Goal: Contribute content: Contribute content

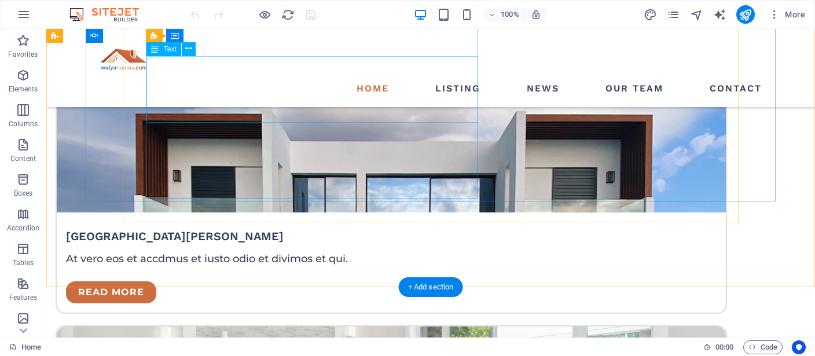
scroll to position [2120, 0]
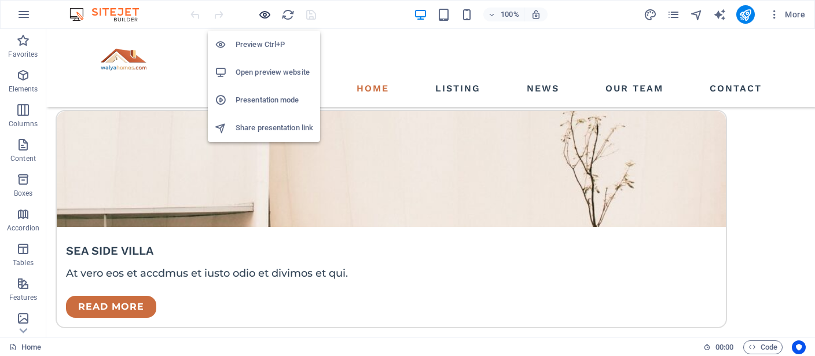
click at [267, 12] on icon "button" at bounding box center [264, 14] width 13 height 13
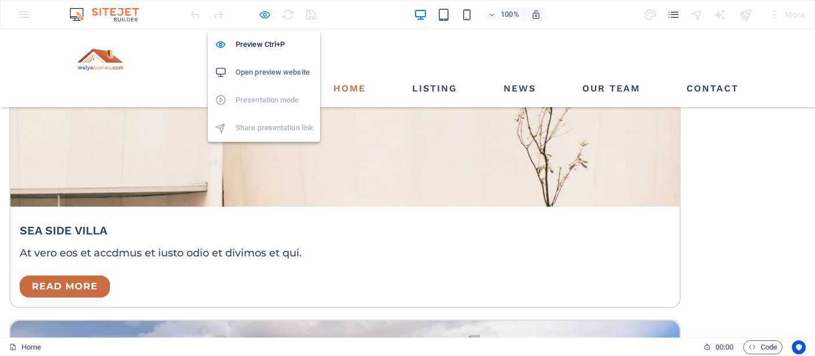
scroll to position [1973, 0]
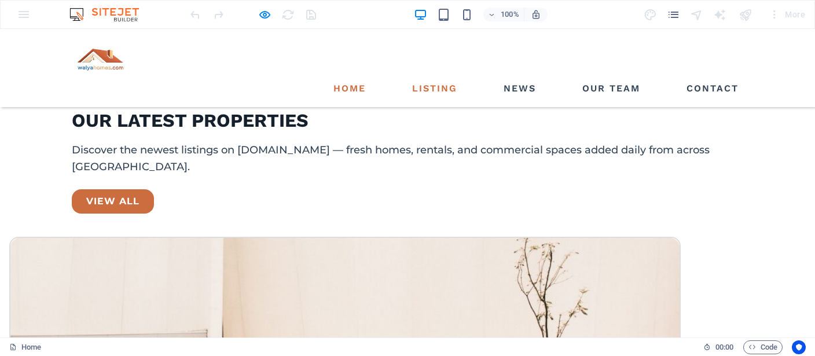
click at [429, 79] on link "Listing" at bounding box center [435, 88] width 54 height 19
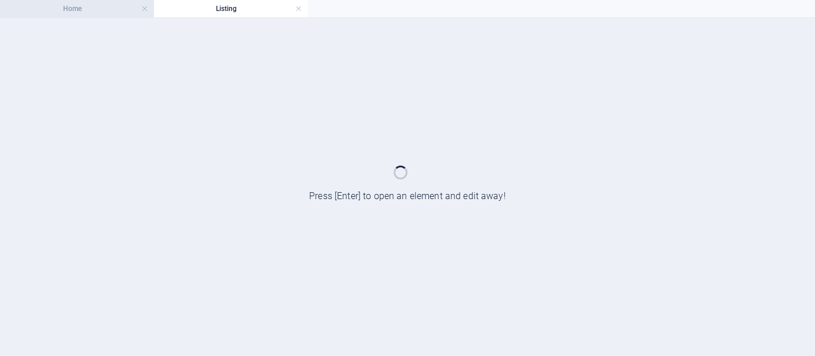
click at [120, 6] on h4 "Home" at bounding box center [77, 8] width 154 height 13
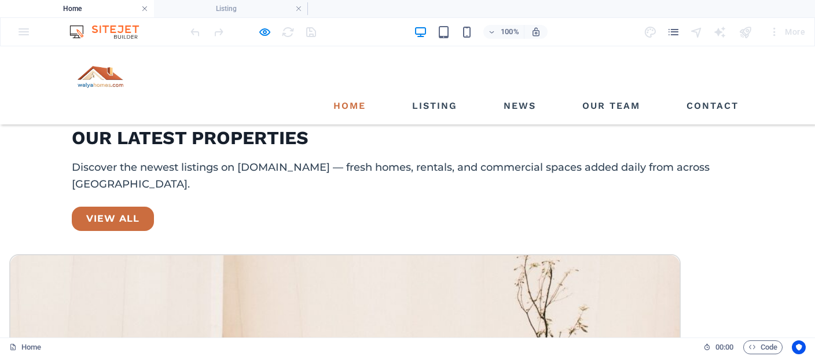
scroll to position [1973, 0]
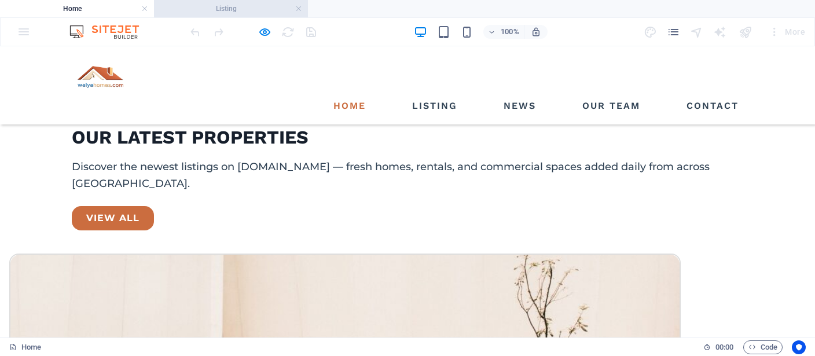
click at [217, 3] on h4 "Listing" at bounding box center [231, 8] width 154 height 13
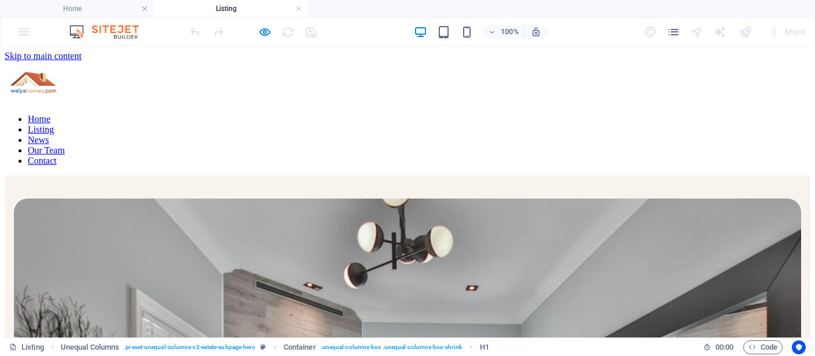
scroll to position [0, 0]
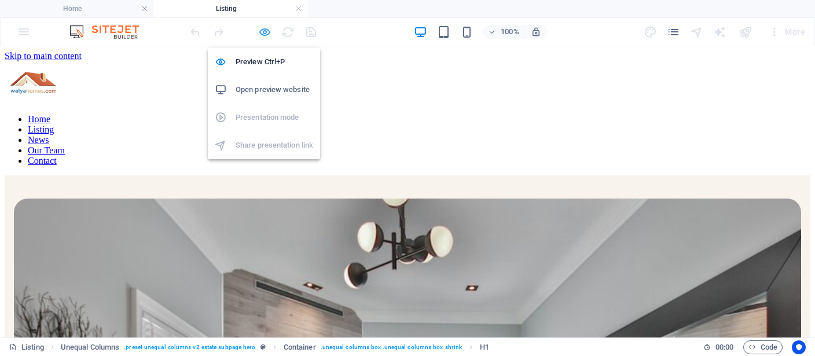
click at [270, 29] on icon "button" at bounding box center [264, 31] width 13 height 13
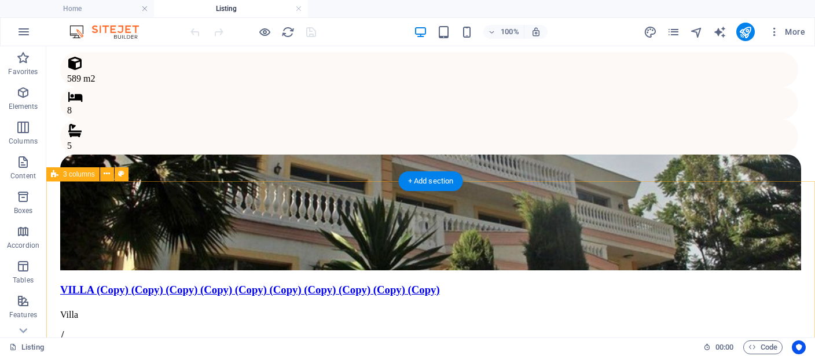
scroll to position [1834, 0]
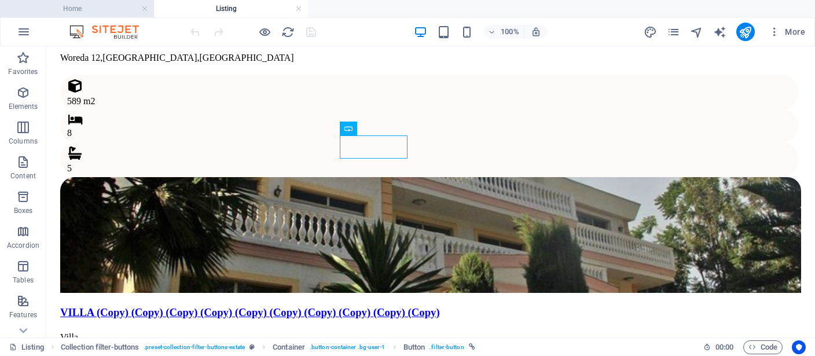
click at [105, 6] on h4 "Home" at bounding box center [77, 8] width 154 height 13
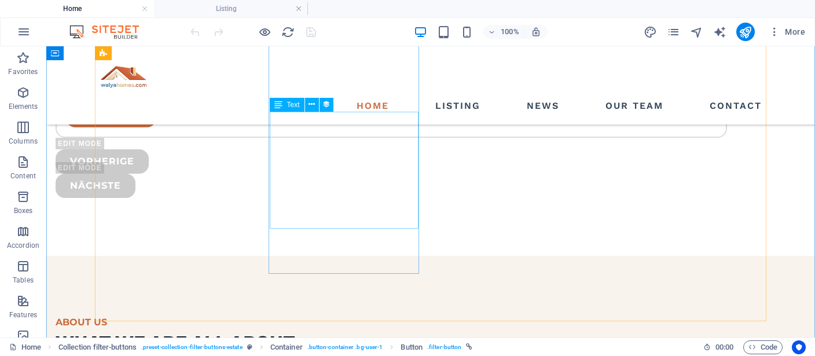
scroll to position [2849, 0]
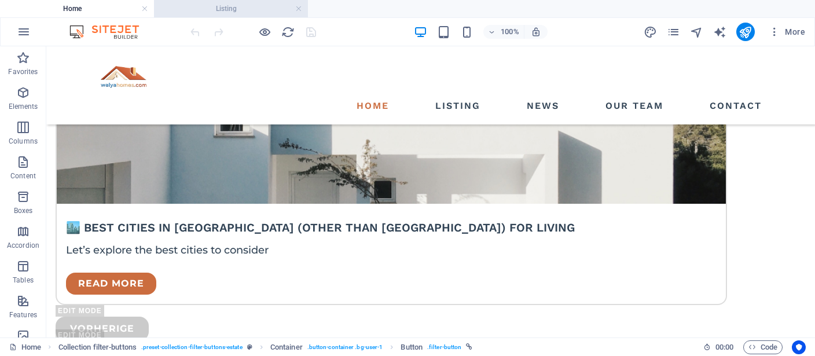
click at [204, 1] on li "Listing" at bounding box center [231, 8] width 154 height 17
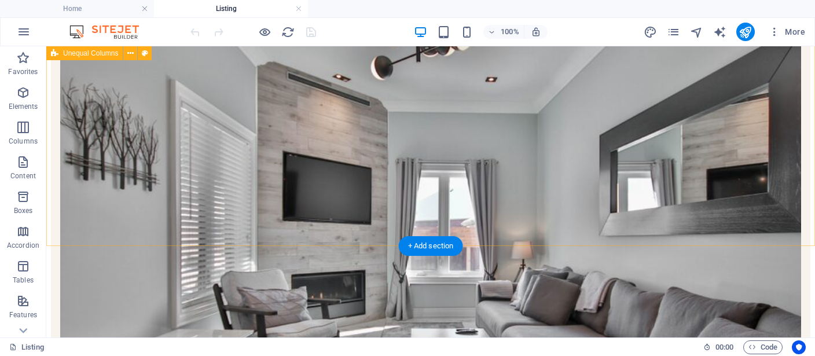
scroll to position [244, 0]
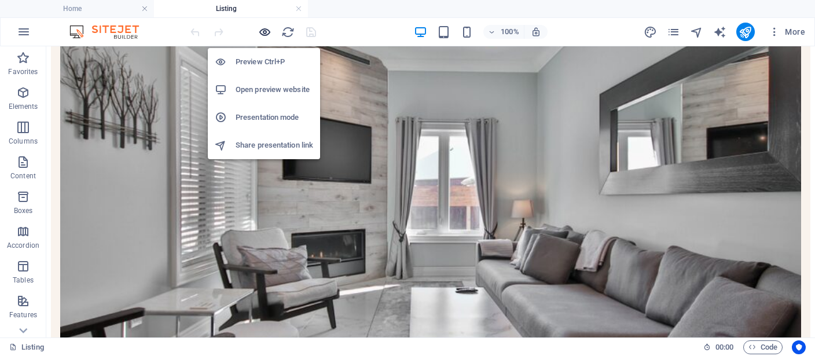
click at [270, 35] on icon "button" at bounding box center [264, 31] width 13 height 13
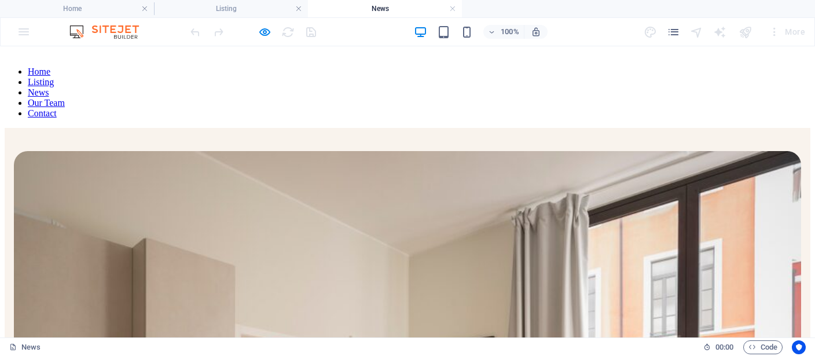
scroll to position [0, 0]
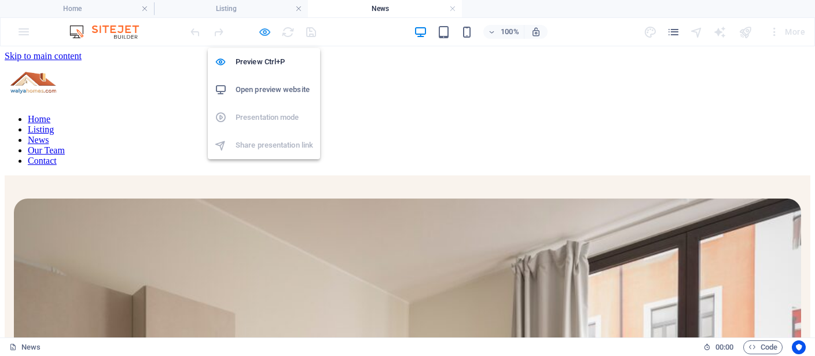
click at [263, 30] on icon "button" at bounding box center [264, 31] width 13 height 13
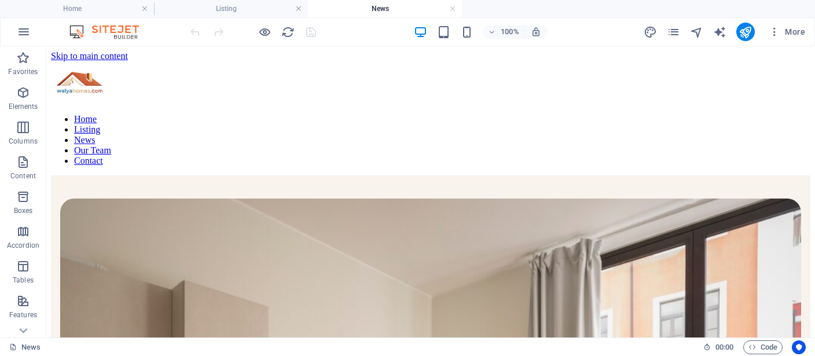
click at [394, 6] on h4 "News" at bounding box center [385, 8] width 154 height 13
click at [120, 13] on h4 "Home" at bounding box center [77, 8] width 154 height 13
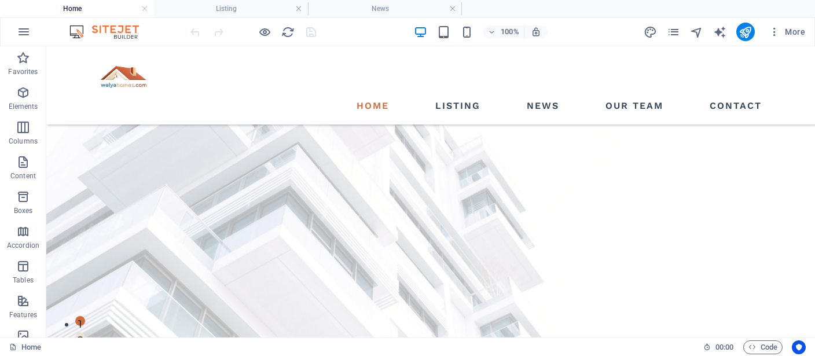
scroll to position [2849, 0]
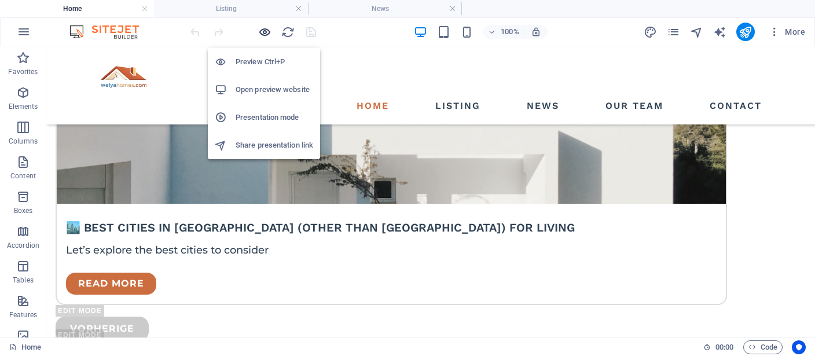
click at [269, 35] on icon "button" at bounding box center [264, 31] width 13 height 13
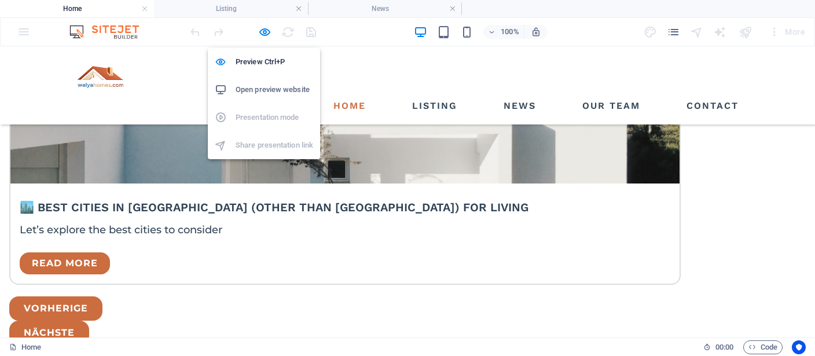
scroll to position [2618, 0]
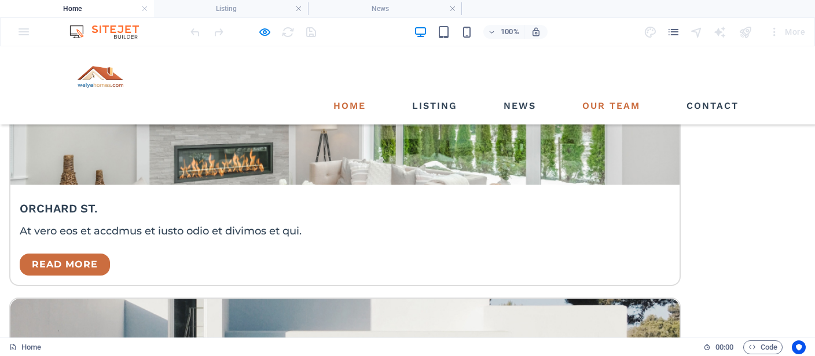
click at [599, 97] on link "Our Team" at bounding box center [611, 106] width 67 height 19
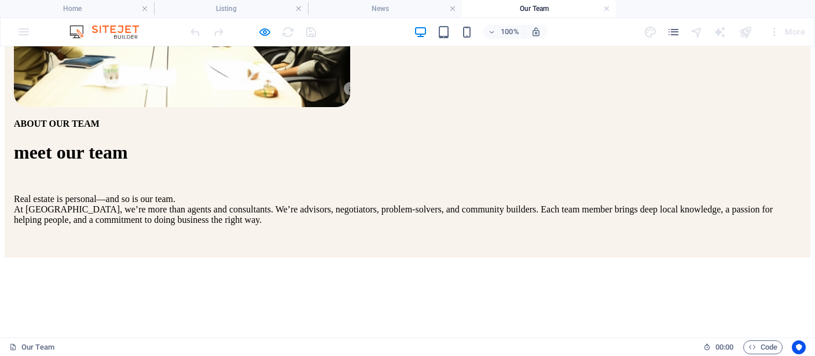
scroll to position [366, 0]
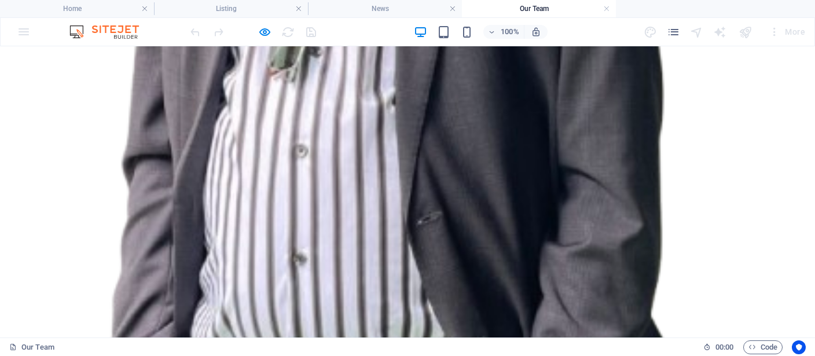
scroll to position [1058, 0]
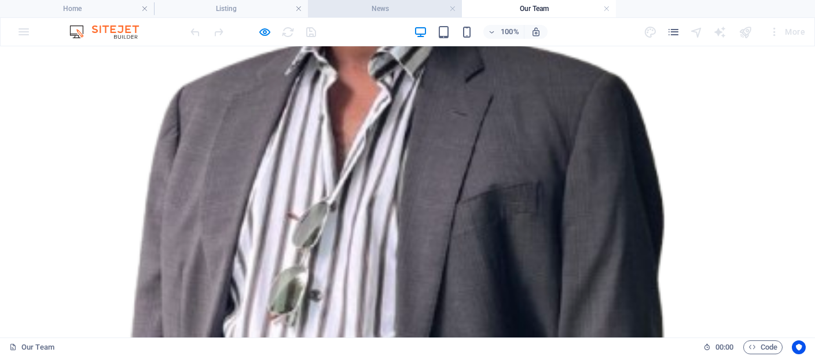
click at [386, 17] on li "News" at bounding box center [385, 8] width 154 height 17
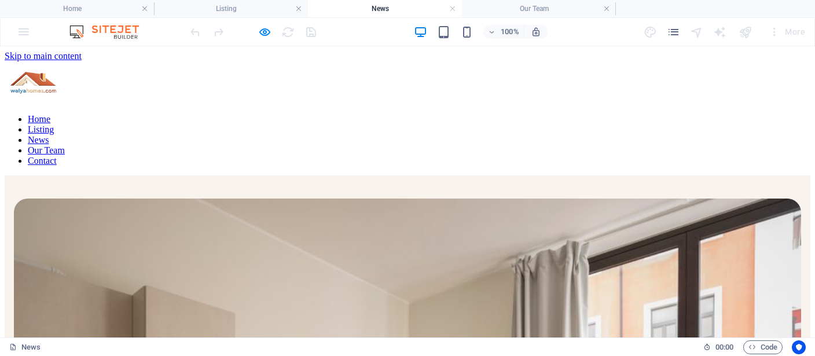
scroll to position [244, 0]
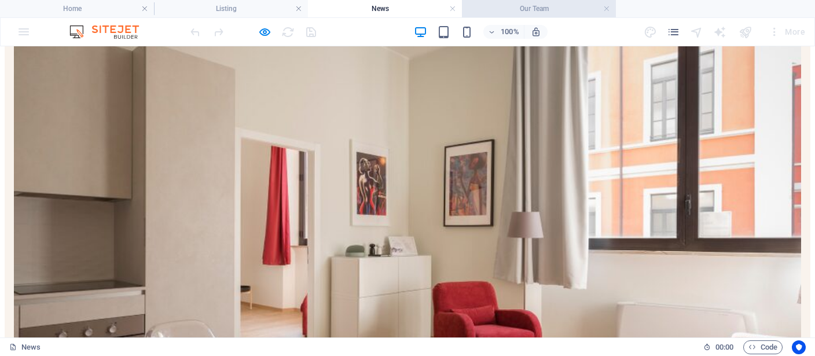
click at [534, 5] on h4 "Our Team" at bounding box center [539, 8] width 154 height 13
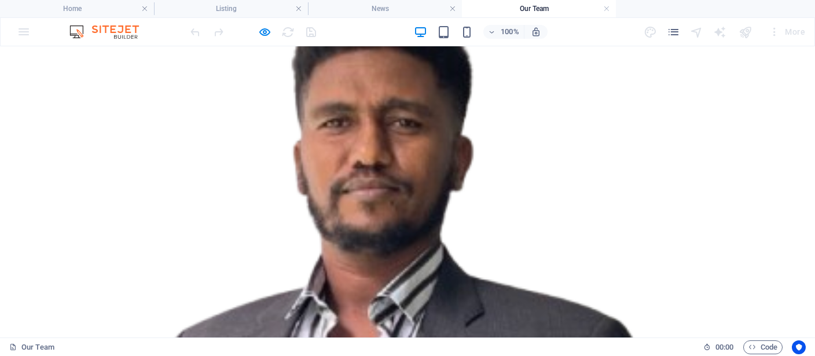
scroll to position [813, 0]
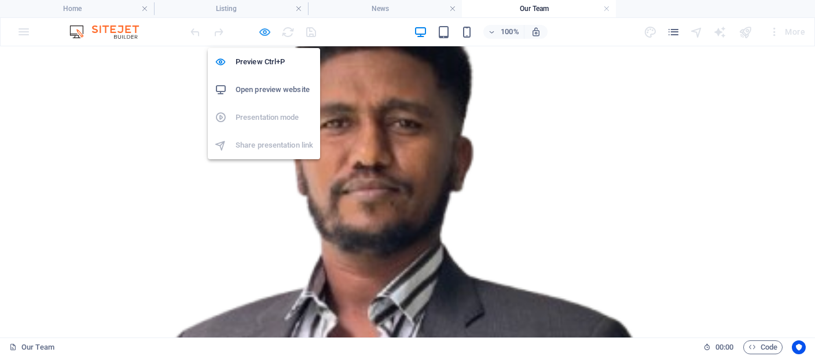
click at [268, 30] on icon "button" at bounding box center [264, 31] width 13 height 13
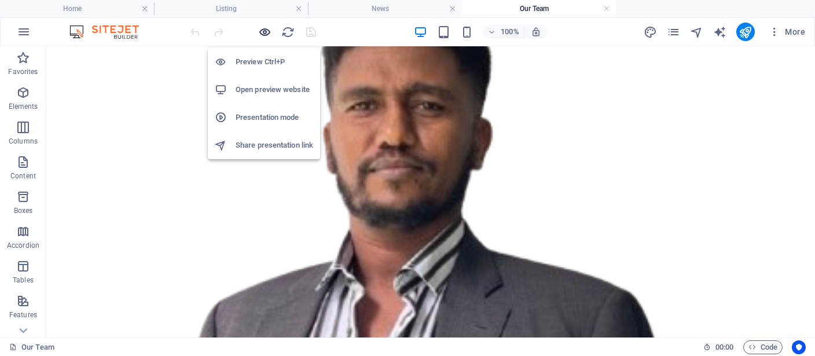
click at [270, 34] on icon "button" at bounding box center [264, 31] width 13 height 13
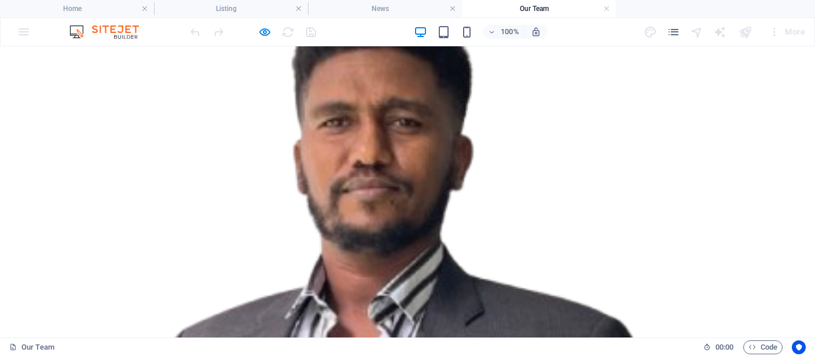
scroll to position [813, 0]
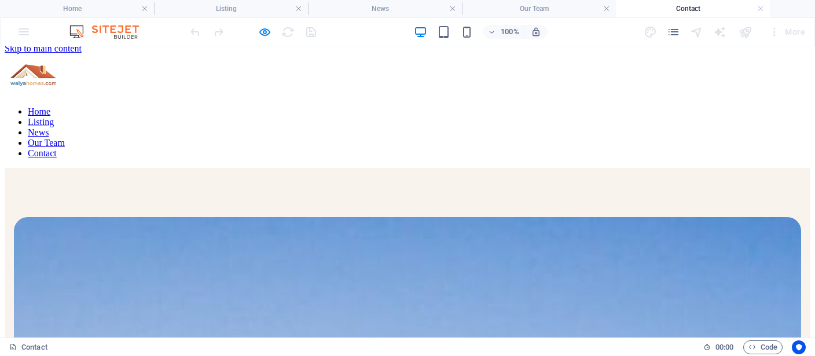
scroll to position [0, 0]
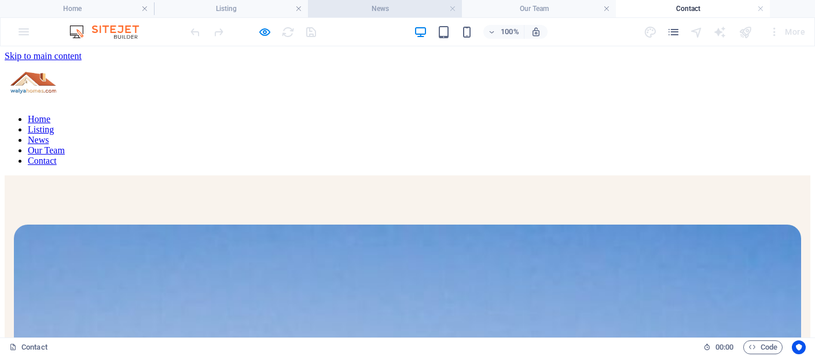
click at [405, 5] on h4 "News" at bounding box center [385, 8] width 154 height 13
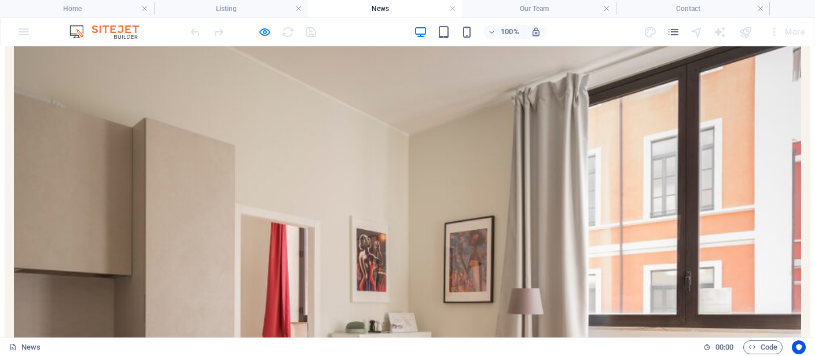
scroll to position [244, 0]
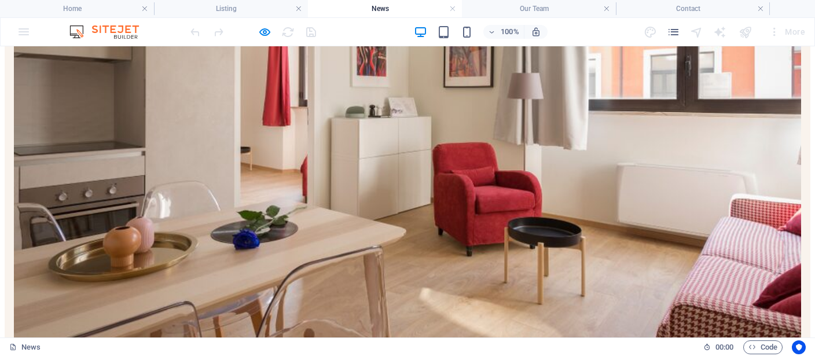
scroll to position [306, 0]
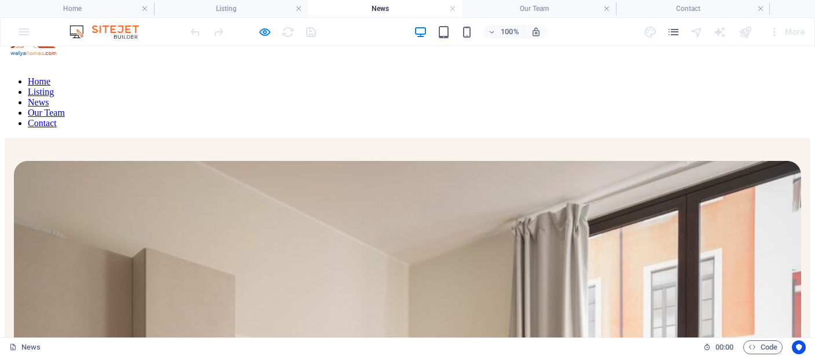
scroll to position [0, 0]
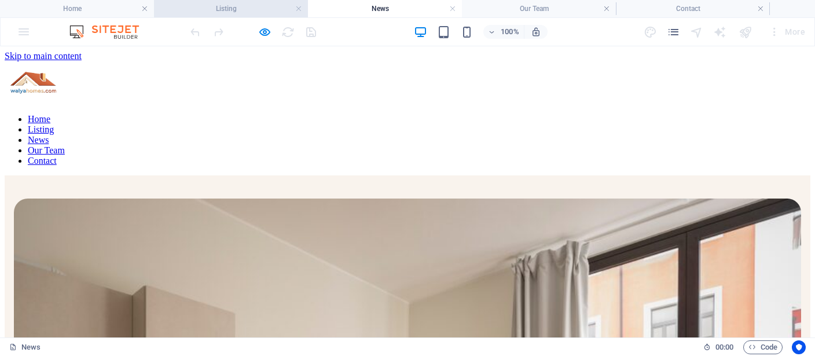
click at [235, 12] on h4 "Listing" at bounding box center [231, 8] width 154 height 13
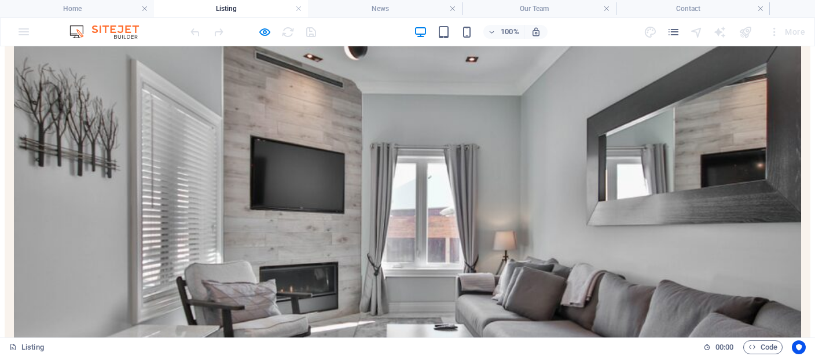
scroll to position [183, 0]
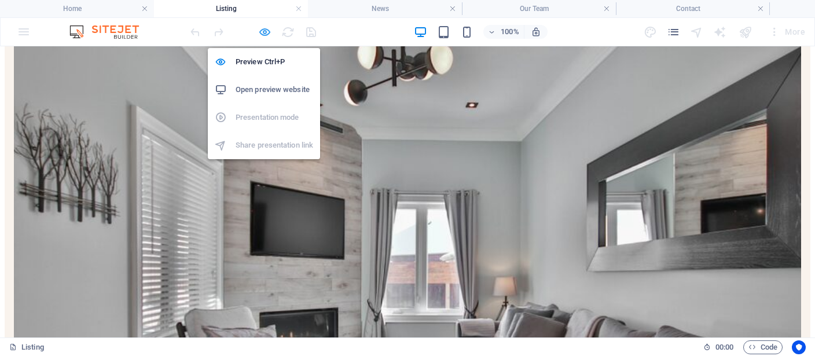
click at [264, 28] on icon "button" at bounding box center [264, 31] width 13 height 13
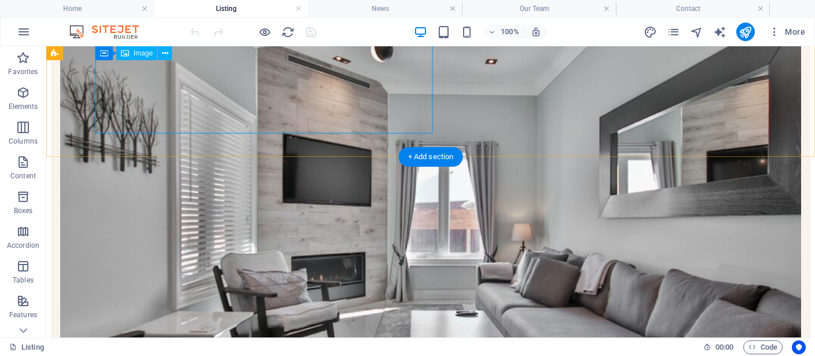
scroll to position [244, 0]
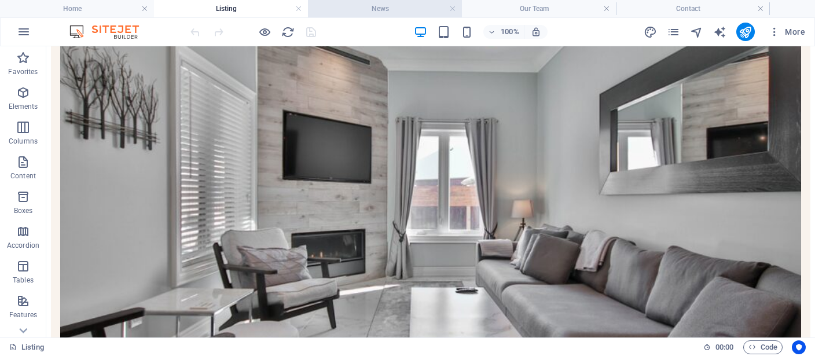
click at [391, 13] on h4 "News" at bounding box center [385, 8] width 154 height 13
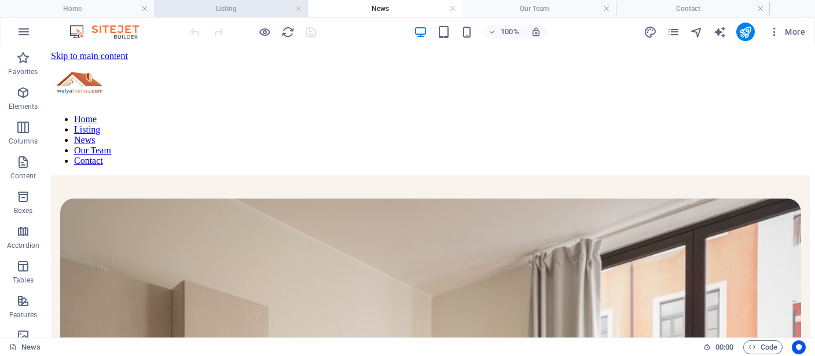
click at [237, 15] on h4 "Listing" at bounding box center [231, 8] width 154 height 13
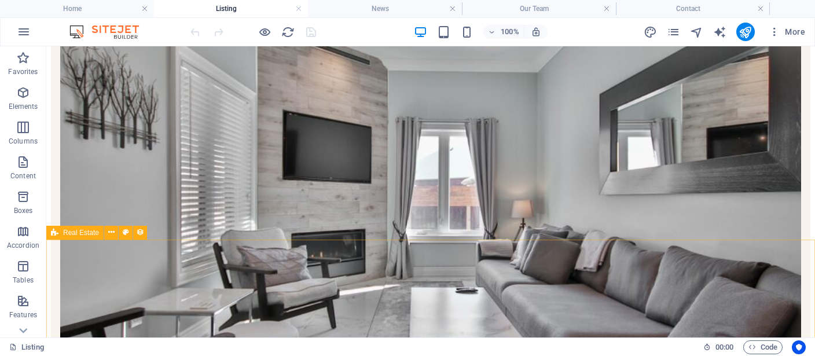
click at [76, 231] on span "Real Estate" at bounding box center [81, 232] width 36 height 7
select select "68565b2a828e682e0f0d9e26"
select select "createdAt_DESC"
select select "columns.listed"
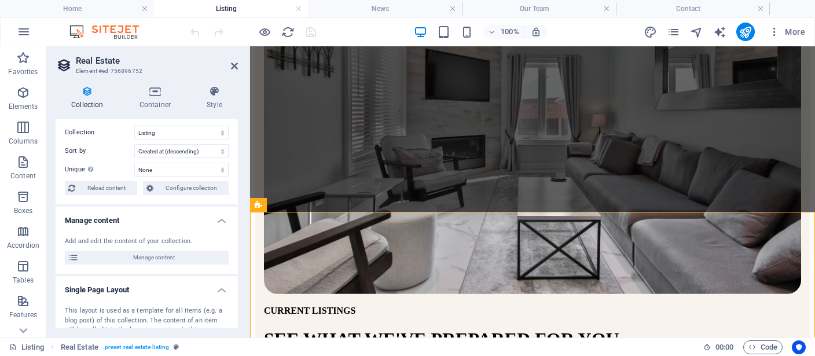
scroll to position [53, 0]
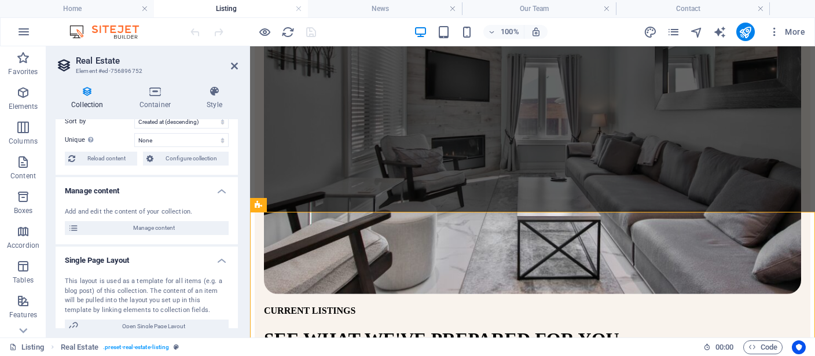
click at [144, 217] on div "Add and edit the content of your collection. Manage content" at bounding box center [147, 221] width 182 height 47
click at [137, 225] on span "Manage content" at bounding box center [153, 228] width 143 height 14
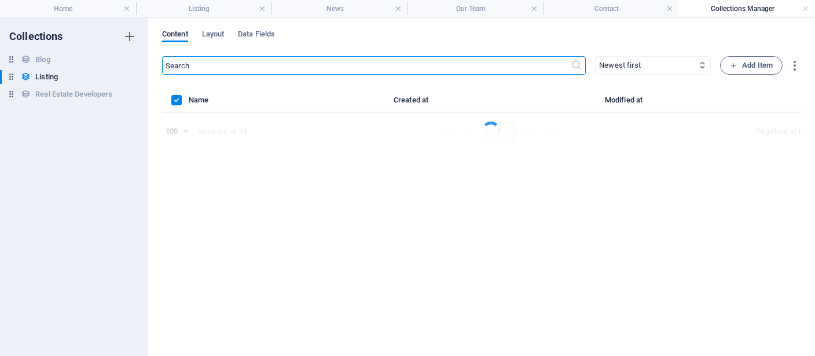
click at [55, 50] on div "Collections Blog Blog Listing Listing Real Estate Developers Real Estate Develo…" at bounding box center [74, 187] width 148 height 338
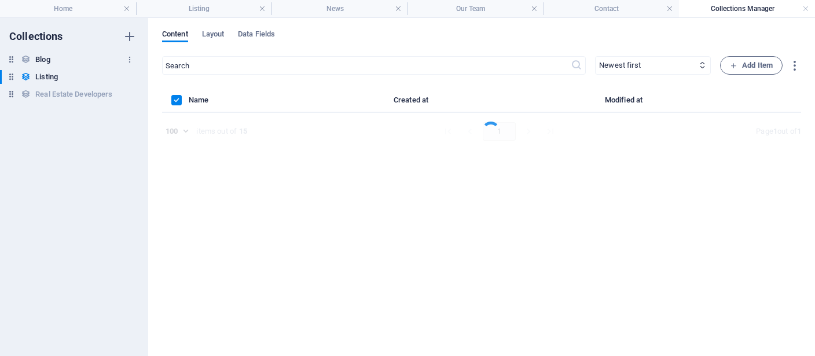
click at [52, 58] on div "Blog Blog" at bounding box center [68, 60] width 137 height 14
type input "20"
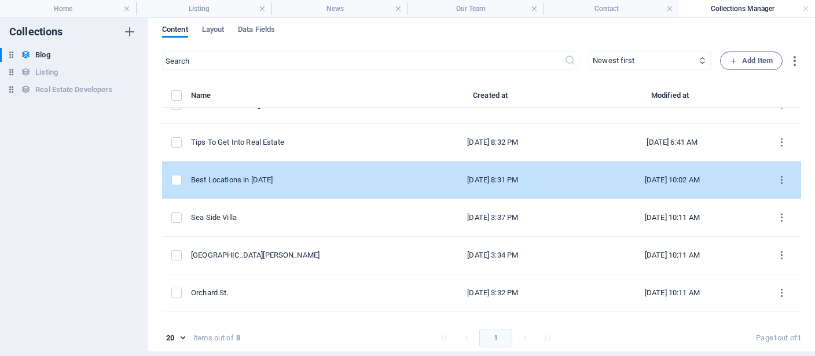
scroll to position [34, 0]
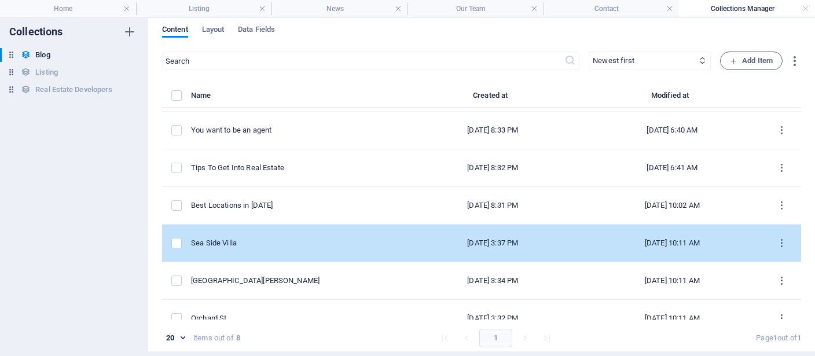
click at [241, 243] on div "Sea Side Villa" at bounding box center [292, 243] width 203 height 10
select select "Estate"
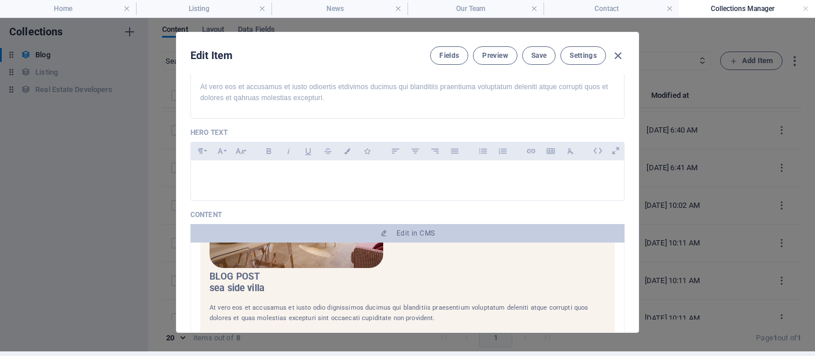
scroll to position [137, 0]
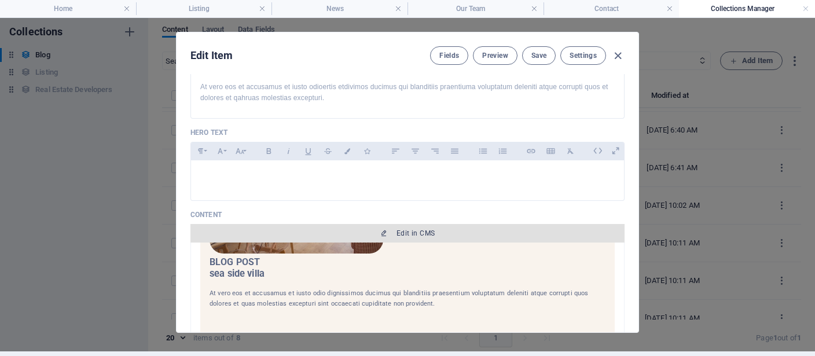
click at [380, 232] on span "Edit in CMS" at bounding box center [407, 233] width 425 height 9
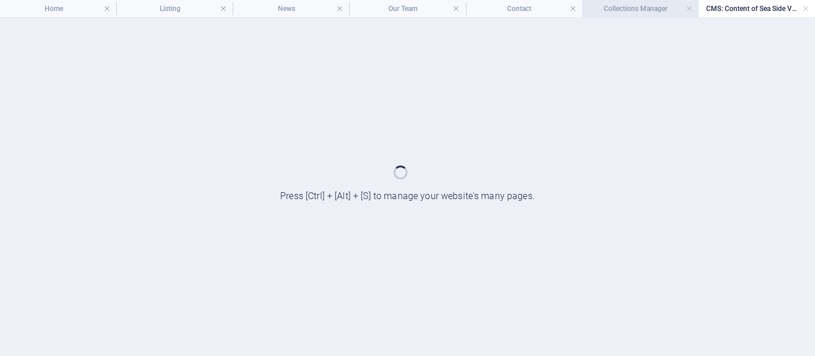
click at [630, 6] on h4 "Collections Manager" at bounding box center [640, 8] width 116 height 13
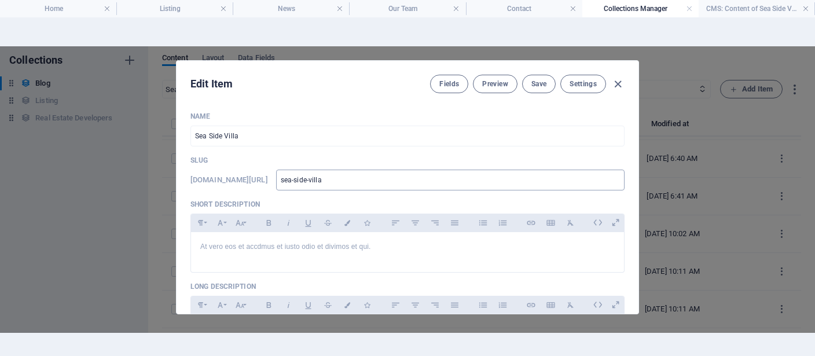
scroll to position [0, 0]
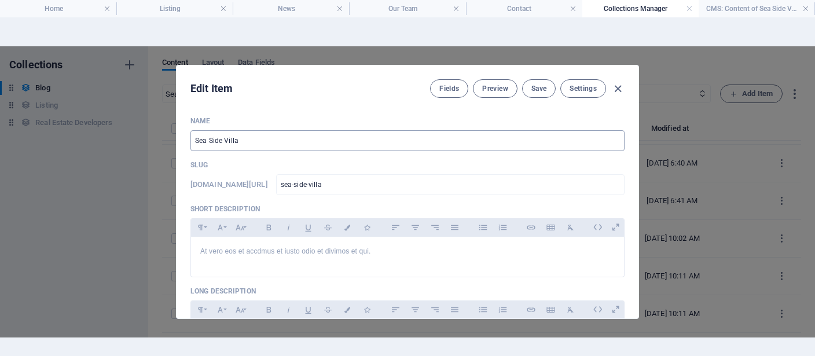
click at [247, 137] on input "Sea Side Villa" at bounding box center [407, 140] width 434 height 21
click at [221, 134] on input "Sea Side Villa" at bounding box center [407, 140] width 434 height 21
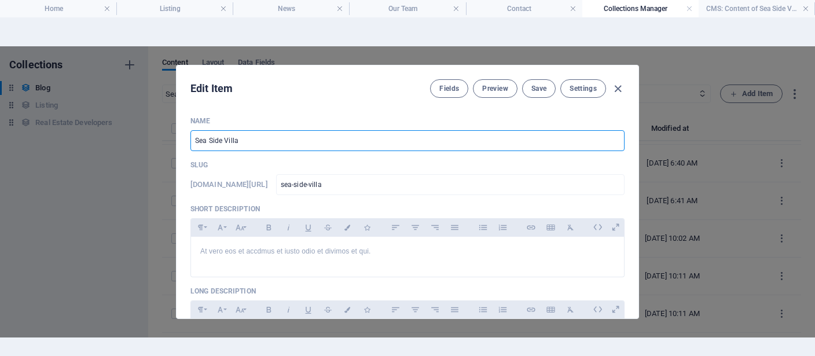
click at [221, 134] on input "Sea Side Villa" at bounding box center [407, 140] width 434 height 21
paste input "uying a House with a Bank"
type input "uying a House with a Bank"
type input "uying-a-house-with-a-bank"
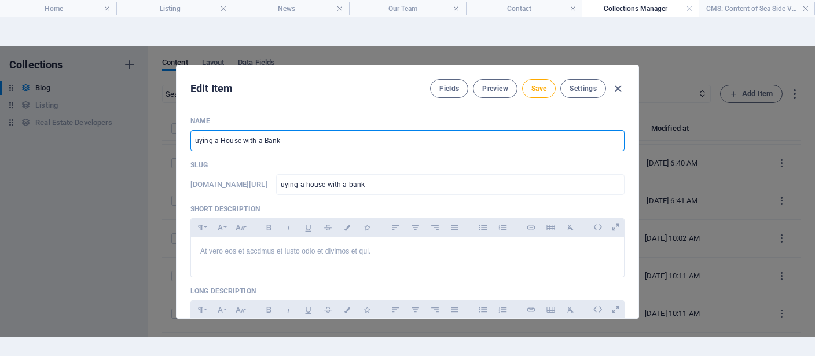
click at [196, 142] on input "uying a House with a Bank" at bounding box center [407, 140] width 434 height 21
type input "Buying a House with a Bank"
type input "buying-a-house-with-a-bank"
type input "Buying a House with a Bank"
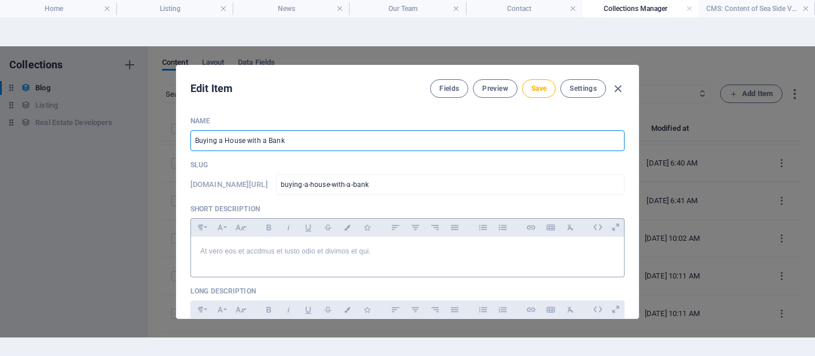
click at [269, 247] on p "At vero eos et accdmus et iusto odio et divimos et qui." at bounding box center [407, 251] width 414 height 11
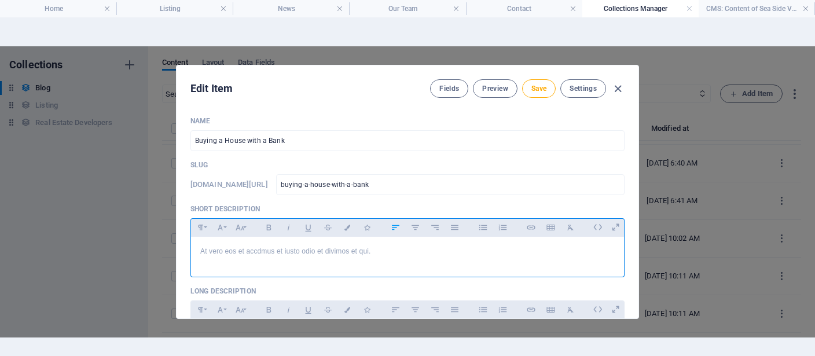
click at [269, 247] on p "At vero eos et accdmus et iusto odio et divimos et qui." at bounding box center [407, 251] width 414 height 11
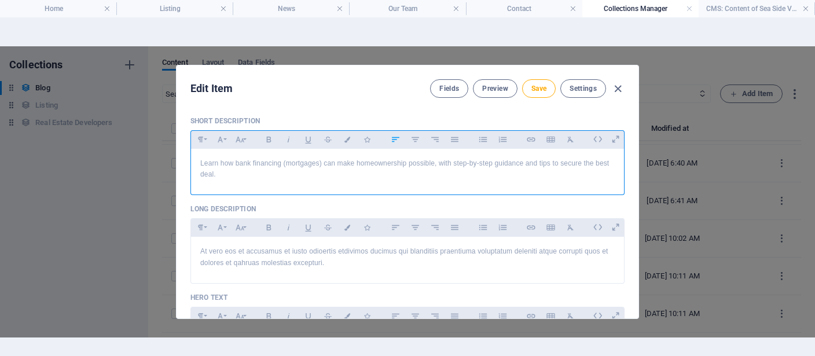
scroll to position [107, 0]
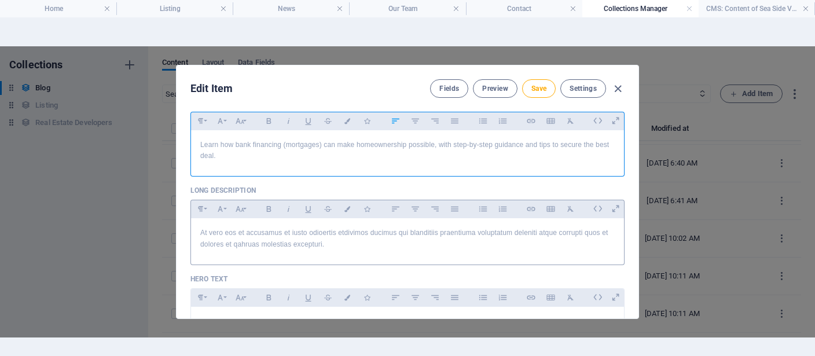
click at [299, 233] on p "At vero eos et accusamus et iusto odioertis etdivimos ducimus qui blanditiis pr…" at bounding box center [407, 238] width 414 height 22
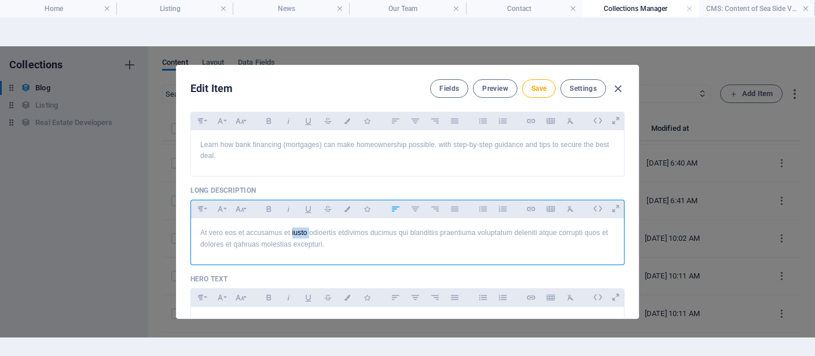
click at [299, 233] on p "At vero eos et accusamus et iusto odioertis etdivimos ducimus qui blanditiis pr…" at bounding box center [407, 238] width 414 height 22
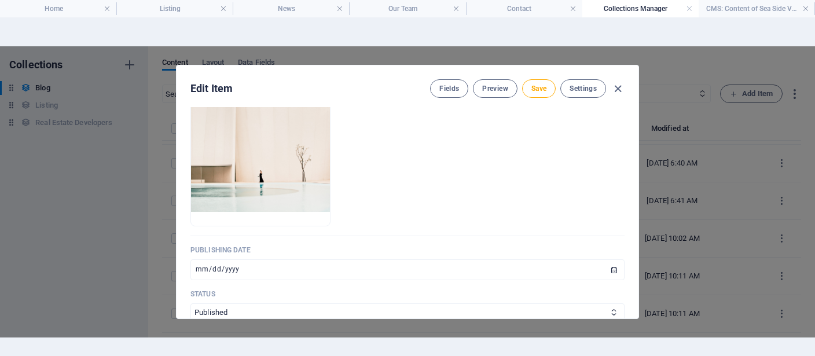
scroll to position [428, 0]
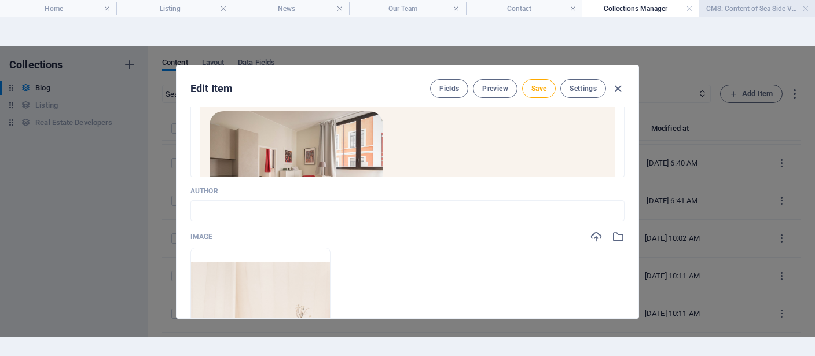
click at [742, 8] on h4 "CMS: Content of Sea Side Villa" at bounding box center [757, 8] width 116 height 13
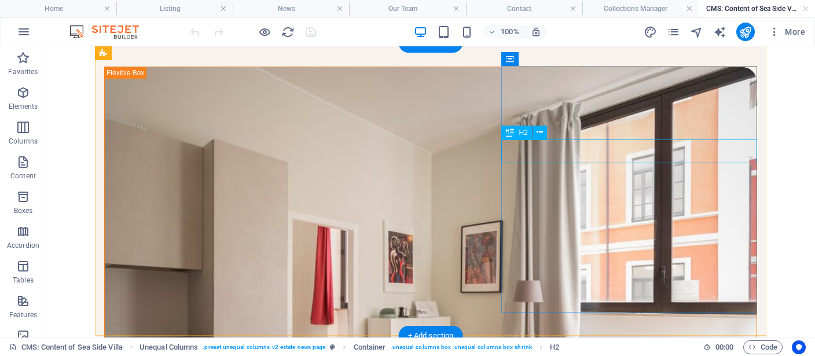
scroll to position [0, 0]
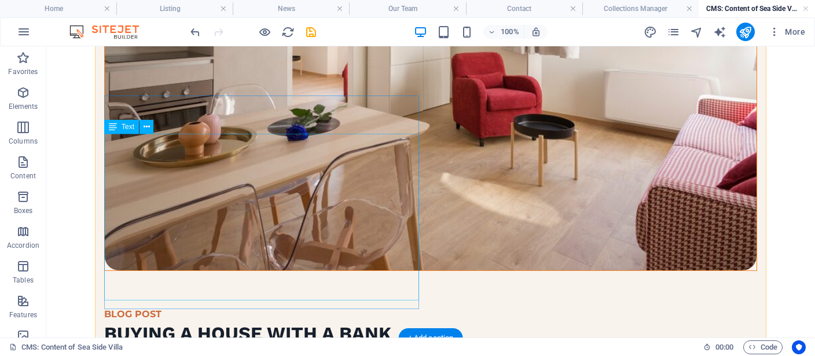
scroll to position [366, 0]
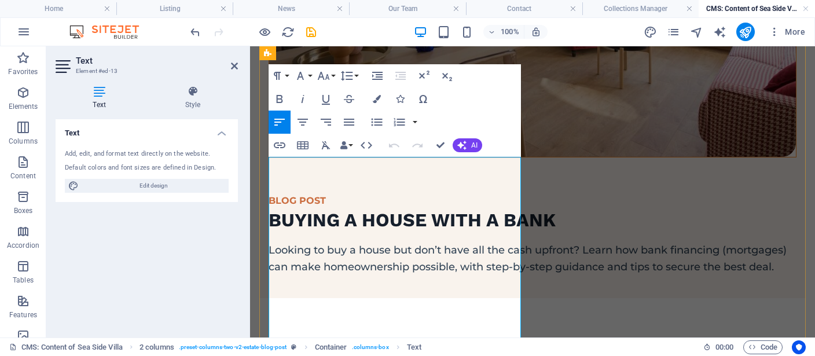
scroll to position [315, 0]
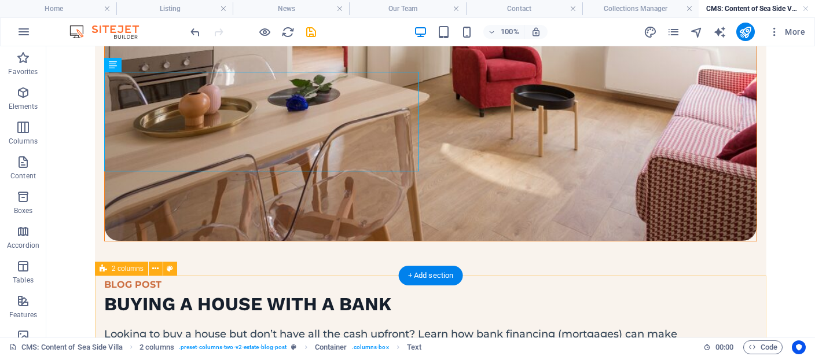
scroll to position [428, 0]
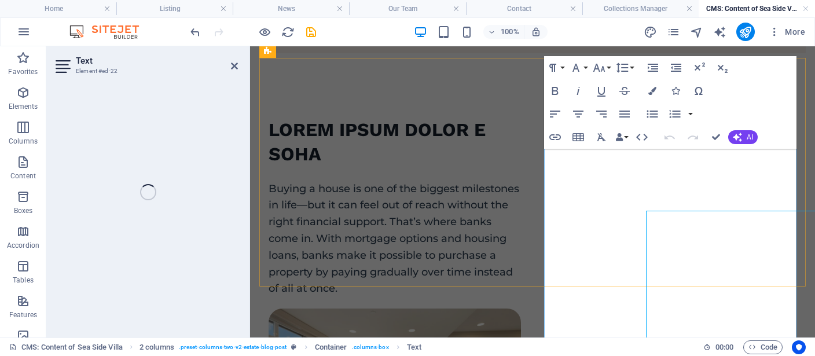
scroll to position [559, 0]
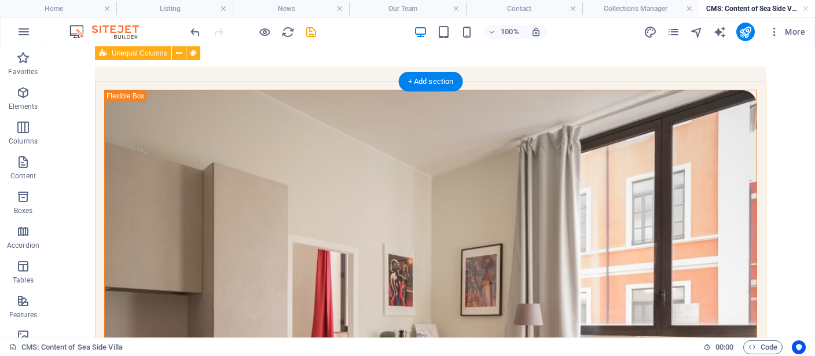
scroll to position [0, 0]
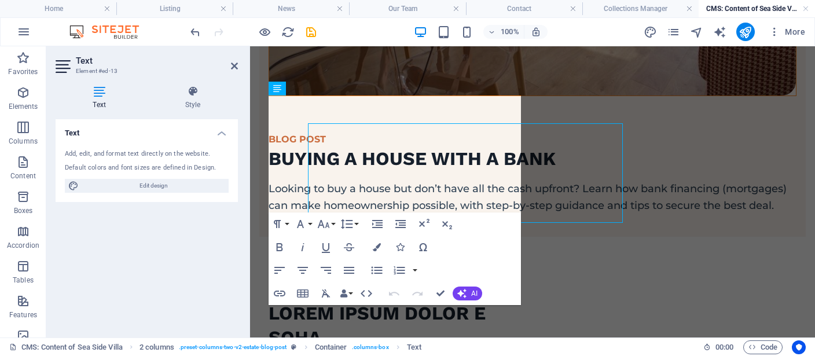
scroll to position [376, 0]
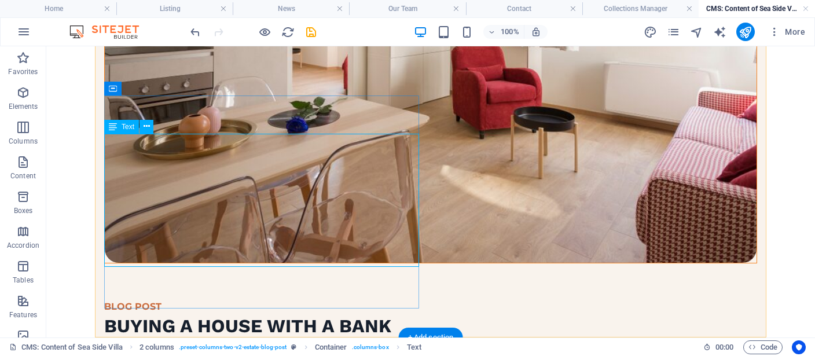
scroll to position [366, 0]
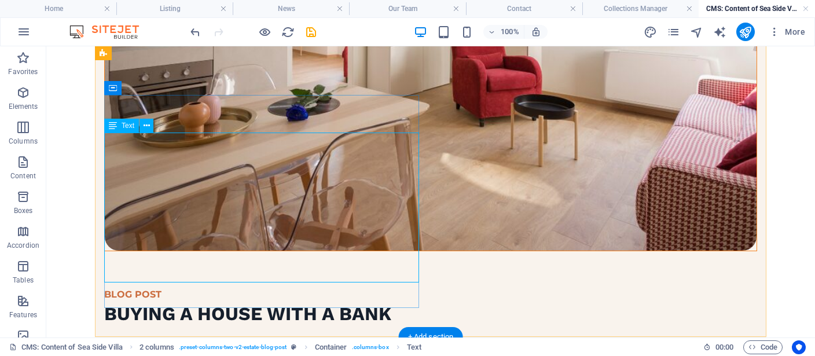
scroll to position [428, 0]
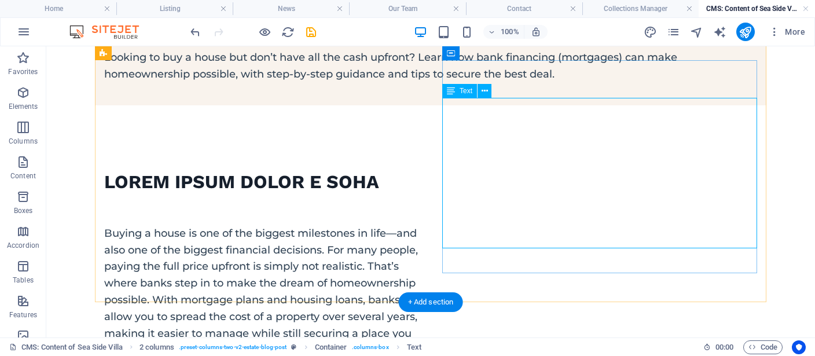
scroll to position [672, 0]
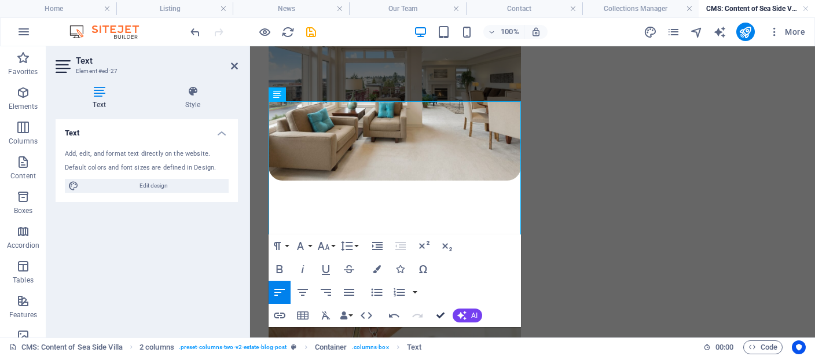
drag, startPoint x: 442, startPoint y: 315, endPoint x: 395, endPoint y: 259, distance: 73.1
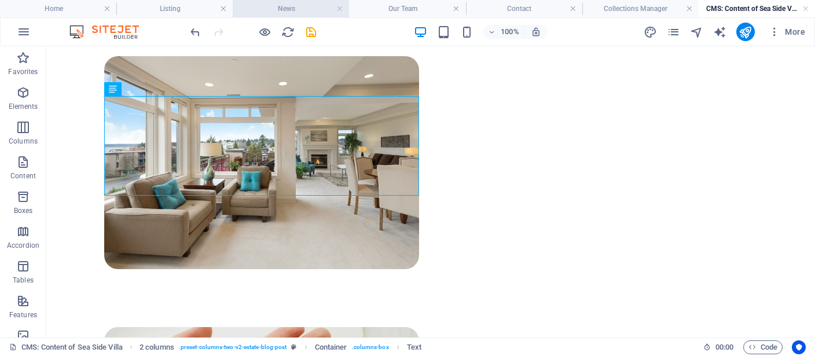
scroll to position [945, 0]
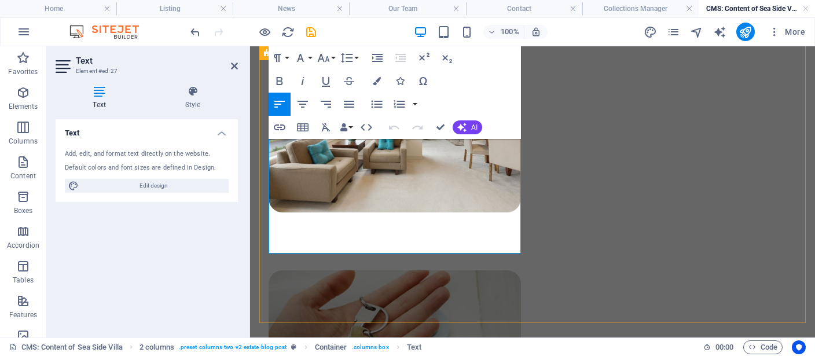
scroll to position [958, 0]
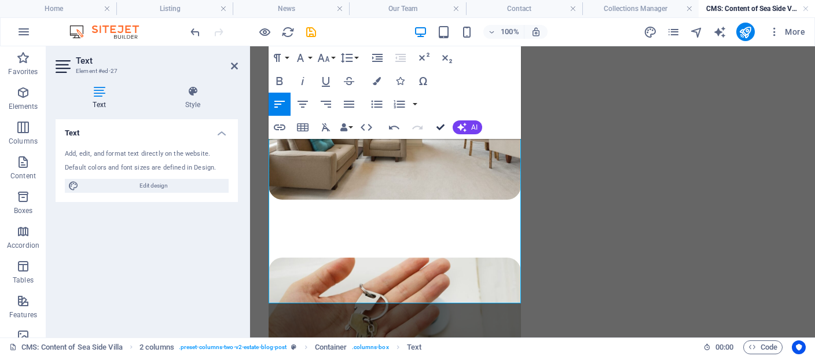
scroll to position [945, 0]
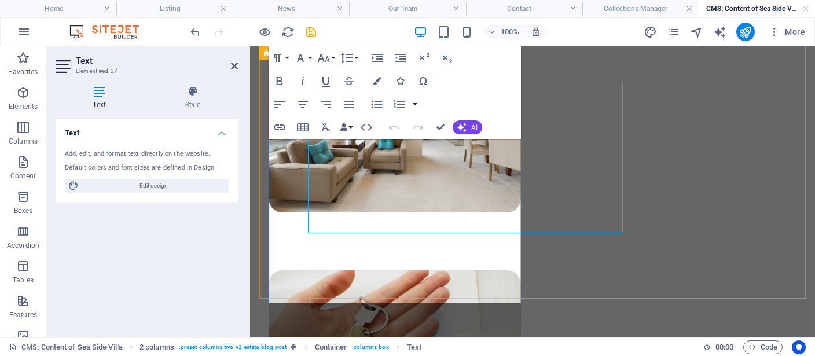
scroll to position [958, 0]
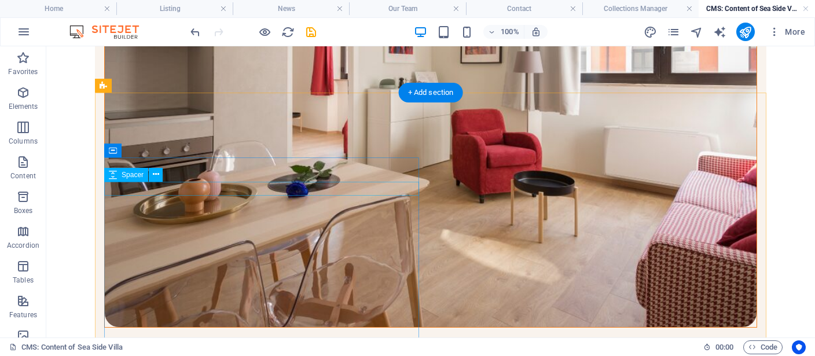
scroll to position [306, 0]
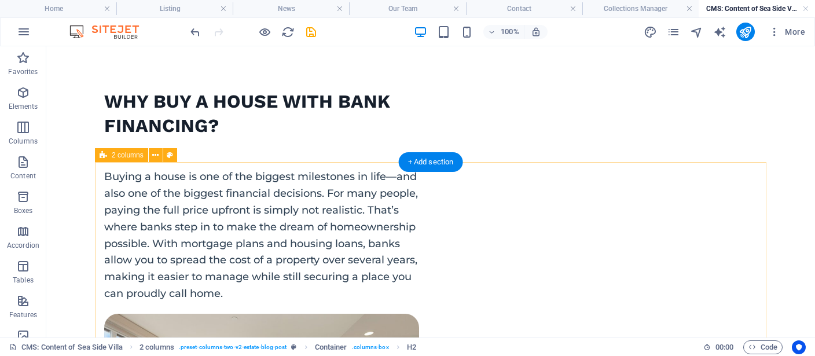
scroll to position [856, 0]
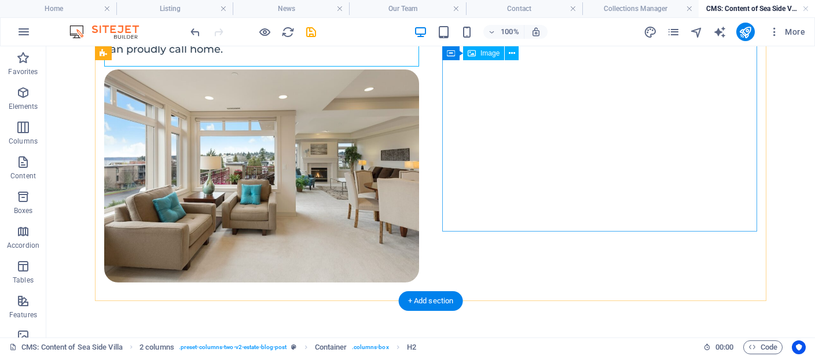
scroll to position [1006, 0]
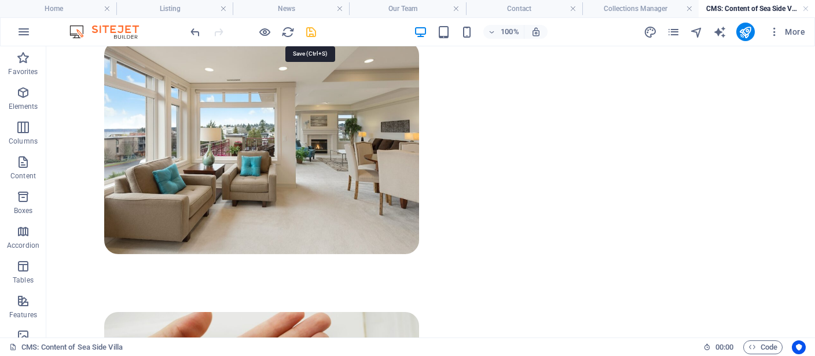
click at [314, 27] on icon "save" at bounding box center [310, 31] width 13 height 13
click at [644, 12] on h4 "Collections Manager" at bounding box center [640, 8] width 116 height 13
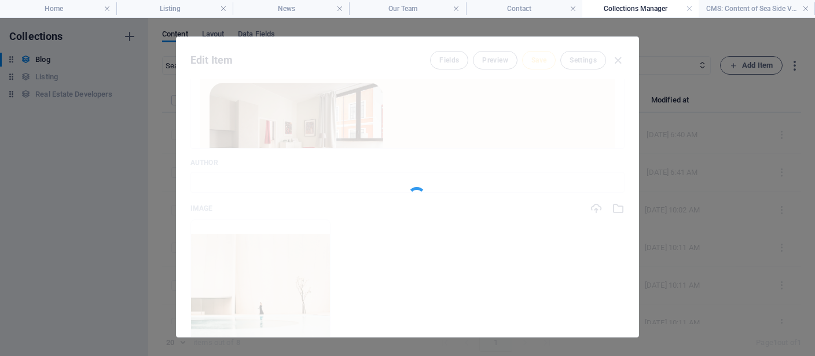
scroll to position [34, 0]
type input "buying-a-house-with-a-bank"
click at [736, 10] on h4 "CMS: Content of Sea Side Villa" at bounding box center [757, 8] width 116 height 13
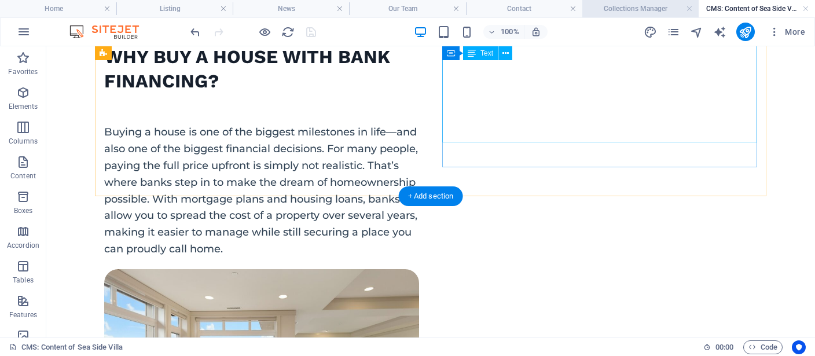
scroll to position [762, 0]
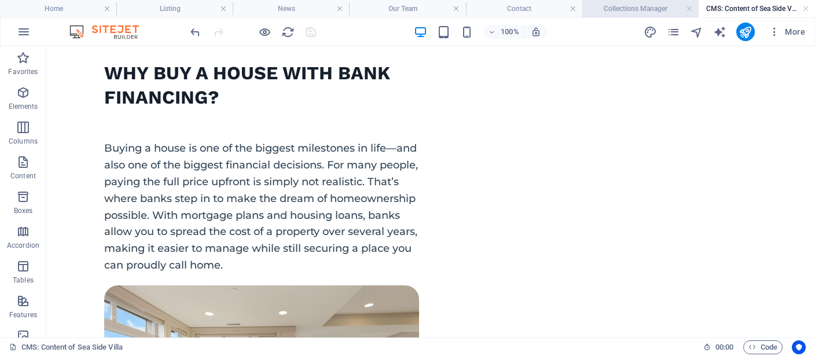
click at [626, 8] on h4 "Collections Manager" at bounding box center [640, 8] width 116 height 13
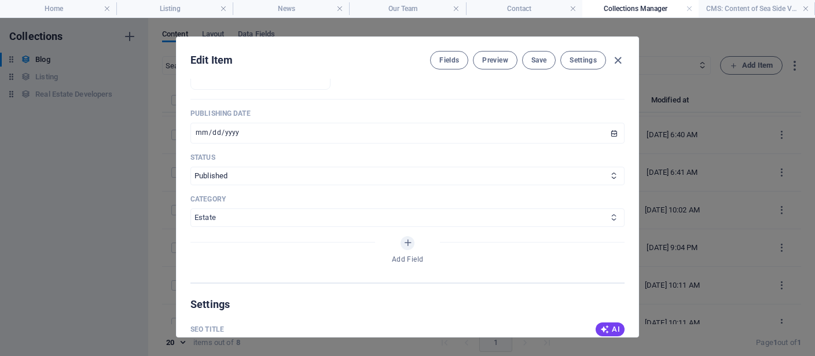
scroll to position [695, 0]
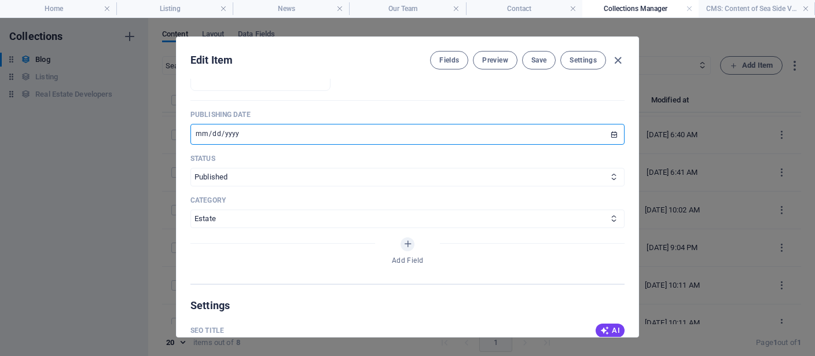
click at [610, 130] on input "[DATE]" at bounding box center [407, 134] width 434 height 21
click at [615, 131] on input "[DATE]" at bounding box center [407, 134] width 434 height 21
click at [546, 60] on span "Save" at bounding box center [538, 60] width 15 height 9
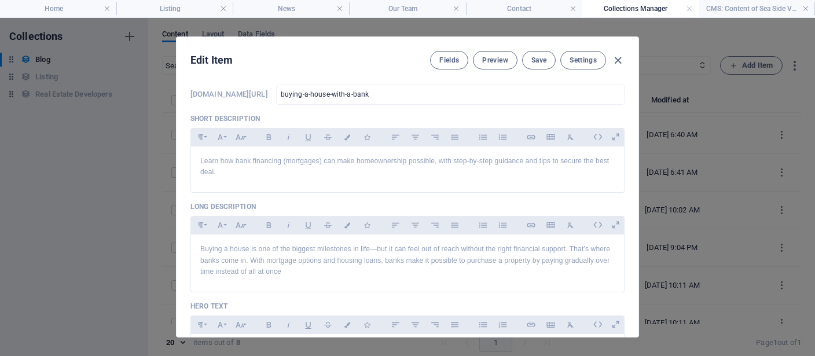
scroll to position [0, 0]
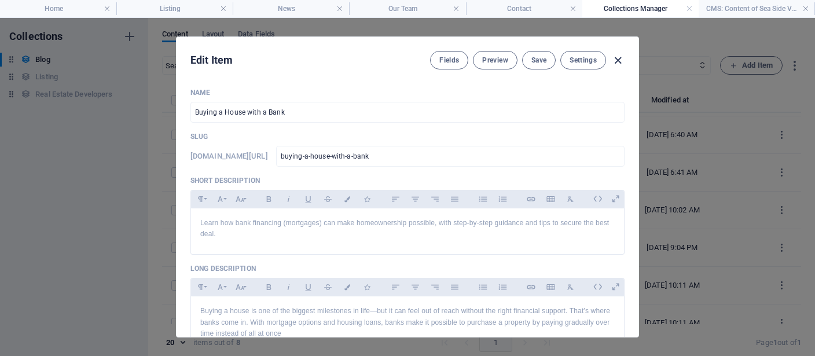
click at [616, 62] on icon "button" at bounding box center [617, 60] width 13 height 13
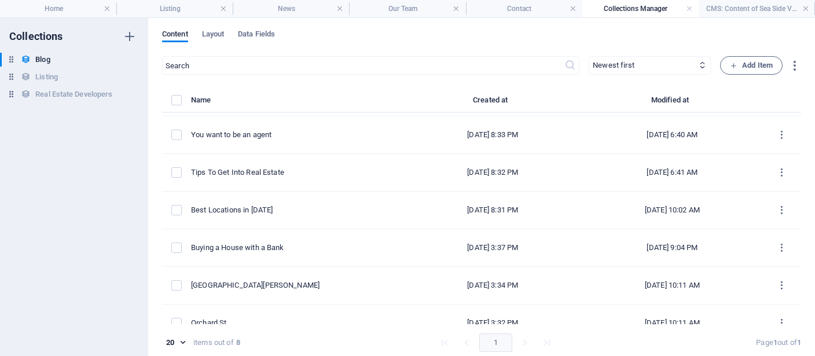
type input "[DATE]"
type input "buying-a-house-with-a-bank"
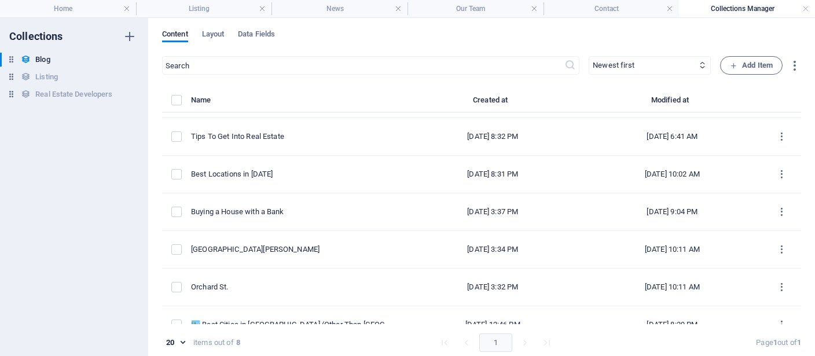
scroll to position [87, 0]
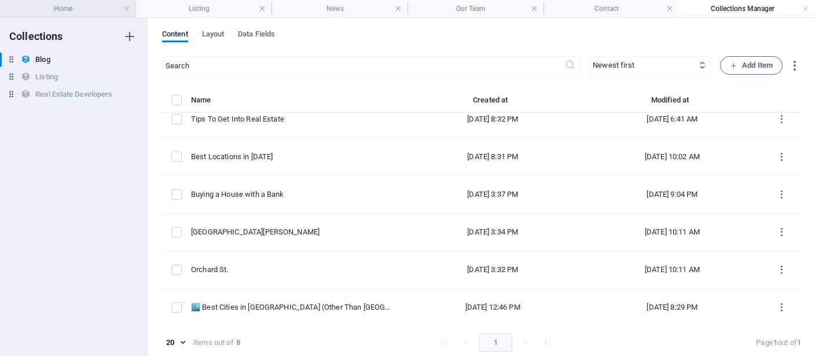
click at [87, 9] on h4 "Home" at bounding box center [68, 8] width 136 height 13
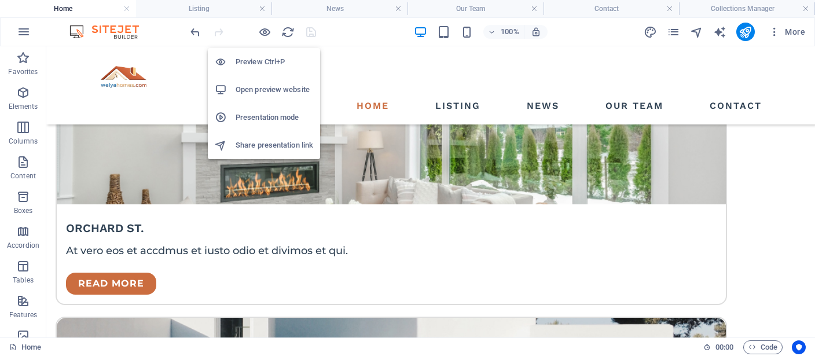
click at [255, 84] on h6 "Open preview website" at bounding box center [275, 90] width 78 height 14
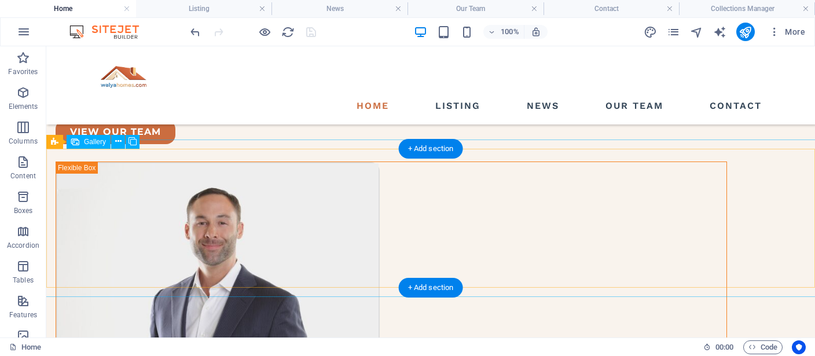
scroll to position [3399, 0]
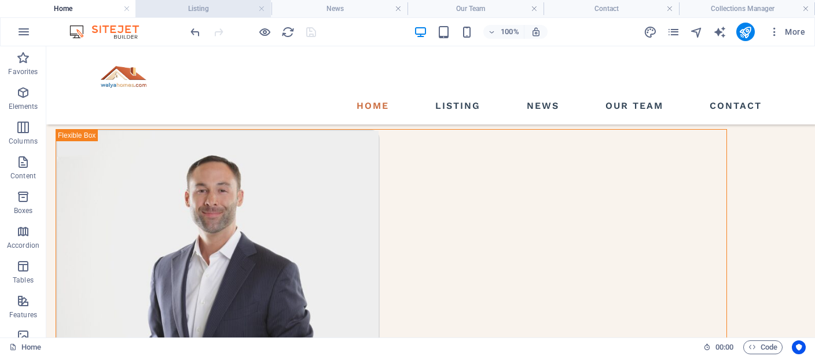
click at [224, 4] on h4 "Listing" at bounding box center [203, 8] width 136 height 13
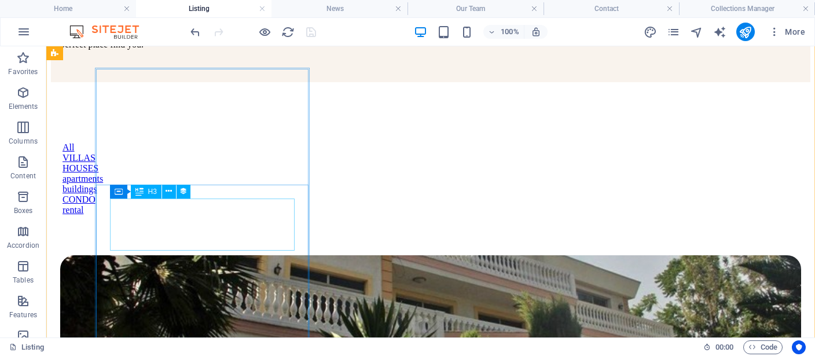
scroll to position [751, 0]
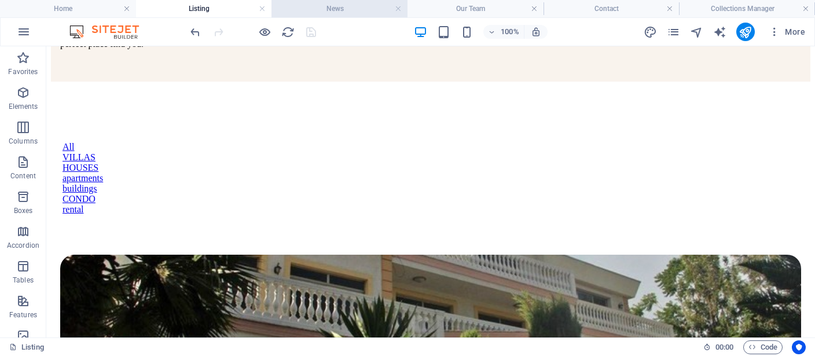
click at [312, 9] on h4 "News" at bounding box center [339, 8] width 136 height 13
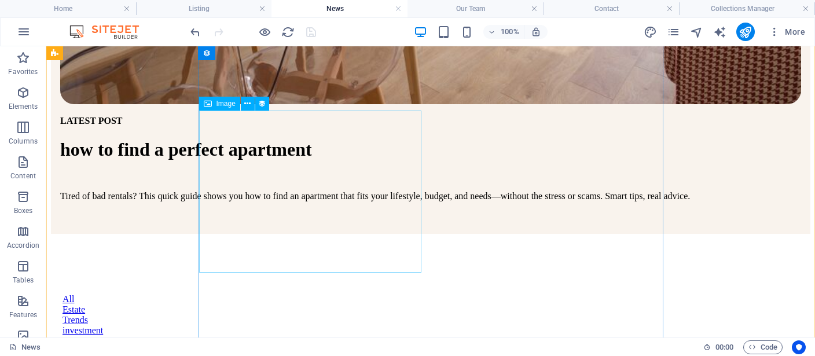
scroll to position [672, 0]
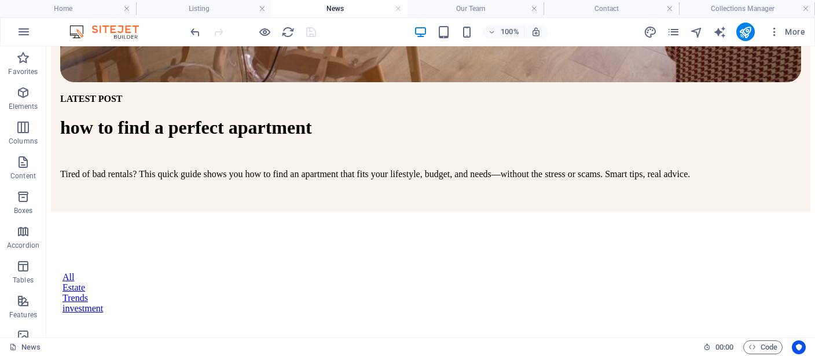
click at [313, 7] on h4 "News" at bounding box center [339, 8] width 136 height 13
click at [473, 6] on h4 "Our Team" at bounding box center [476, 8] width 136 height 13
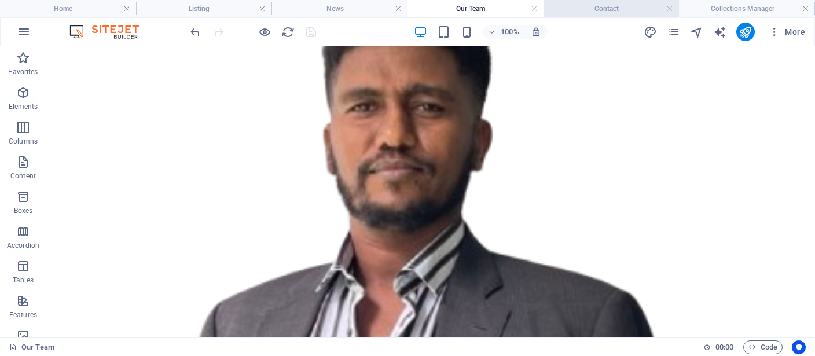
click at [580, 12] on h4 "Contact" at bounding box center [612, 8] width 136 height 13
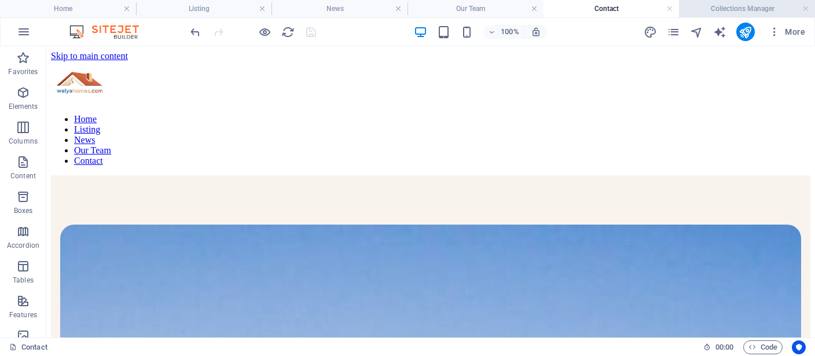
click at [707, 10] on h4 "Collections Manager" at bounding box center [747, 8] width 136 height 13
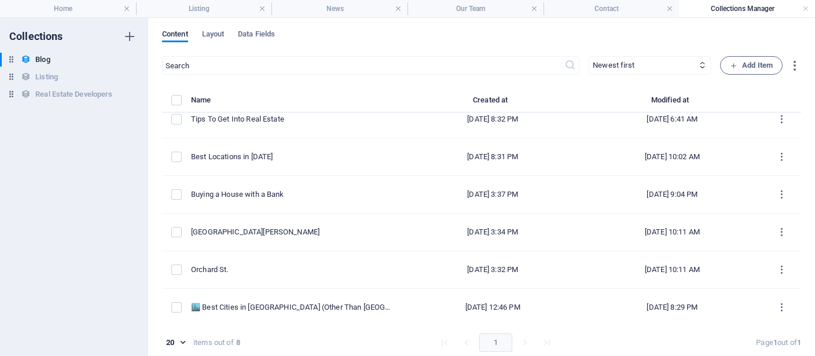
scroll to position [87, 0]
click at [619, 6] on h4 "Contact" at bounding box center [612, 8] width 136 height 13
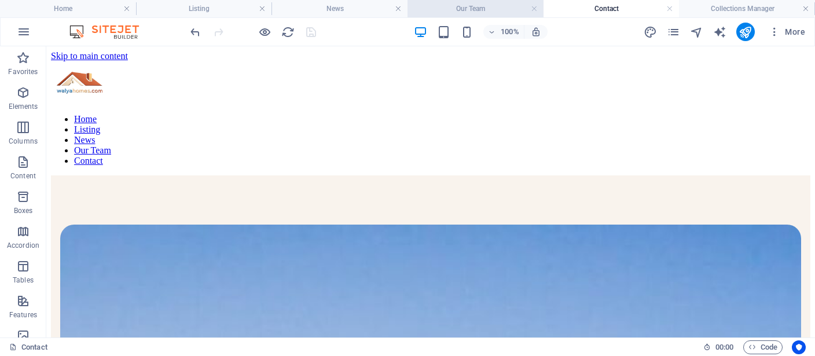
click at [484, 7] on h4 "Our Team" at bounding box center [476, 8] width 136 height 13
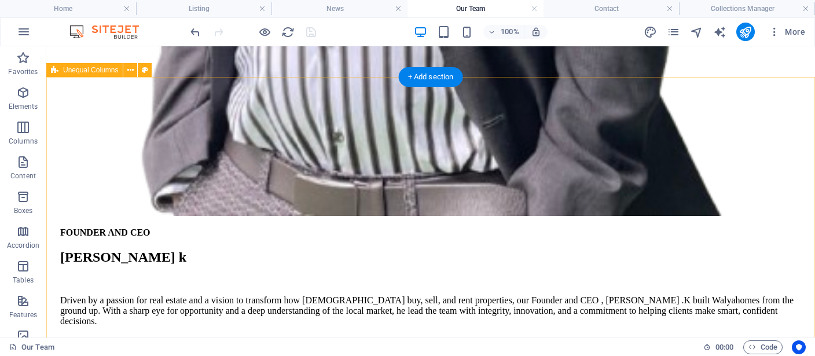
scroll to position [1547, 0]
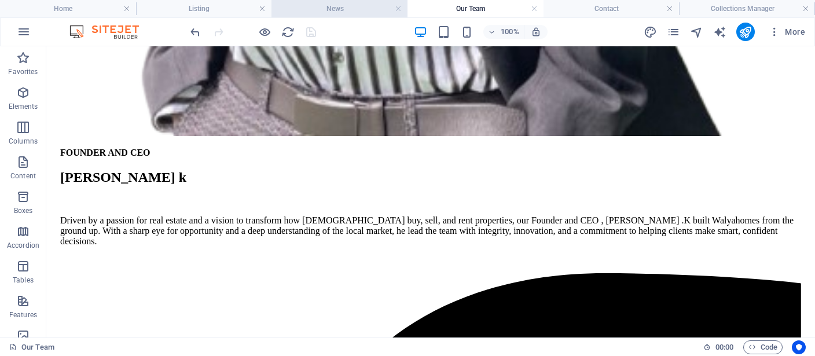
click at [361, 17] on li "News" at bounding box center [339, 8] width 136 height 17
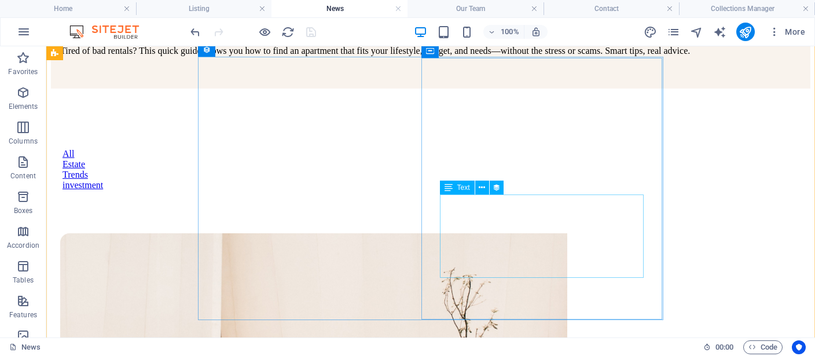
scroll to position [856, 0]
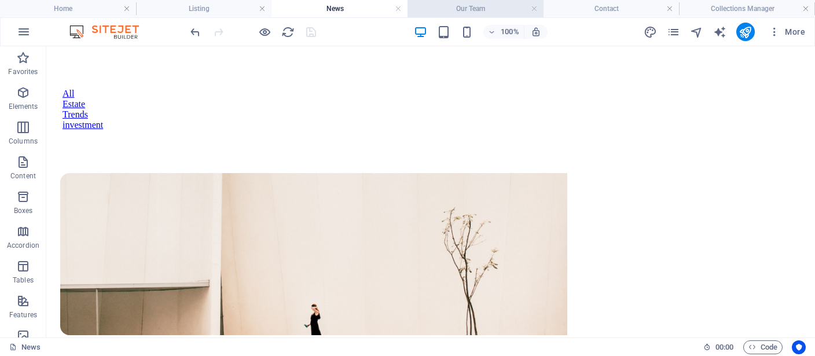
click at [510, 12] on h4 "Our Team" at bounding box center [476, 8] width 136 height 13
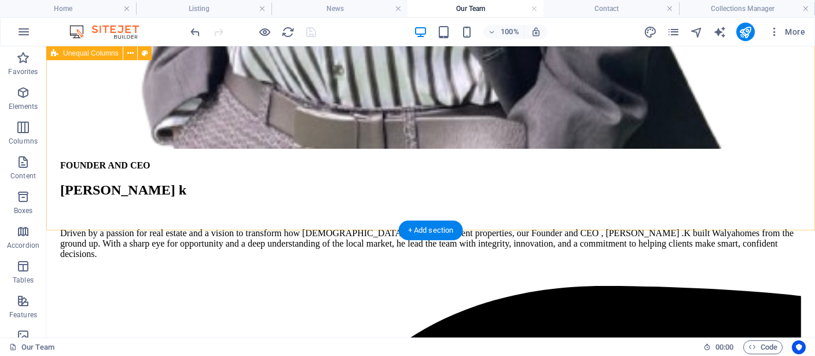
scroll to position [1302, 0]
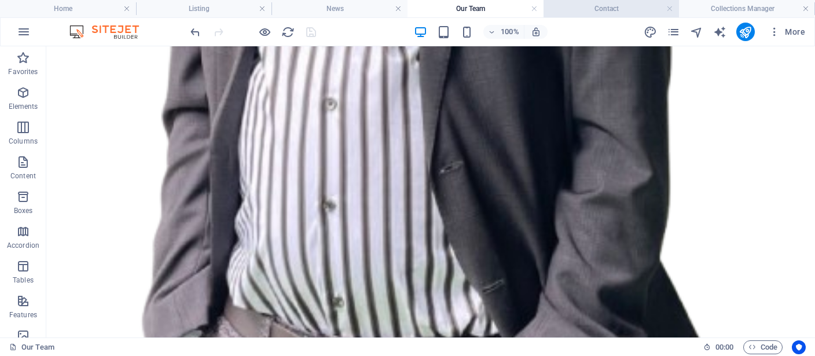
click at [585, 12] on h4 "Contact" at bounding box center [612, 8] width 136 height 13
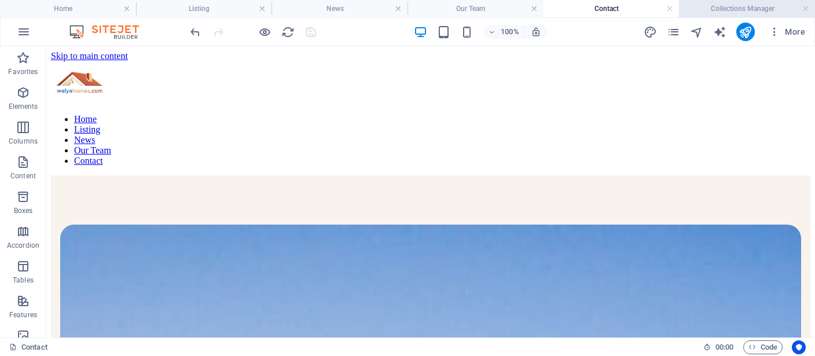
click at [714, 6] on h4 "Collections Manager" at bounding box center [747, 8] width 136 height 13
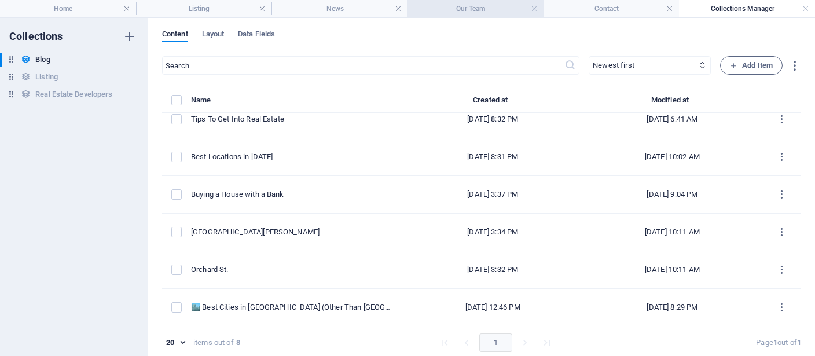
click at [486, 6] on h4 "Our Team" at bounding box center [476, 8] width 136 height 13
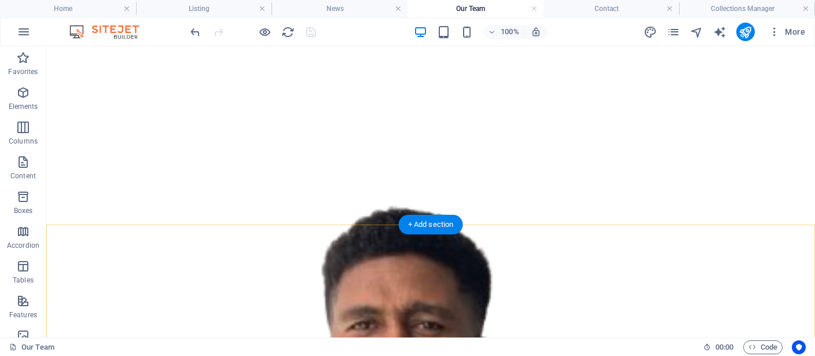
scroll to position [570, 0]
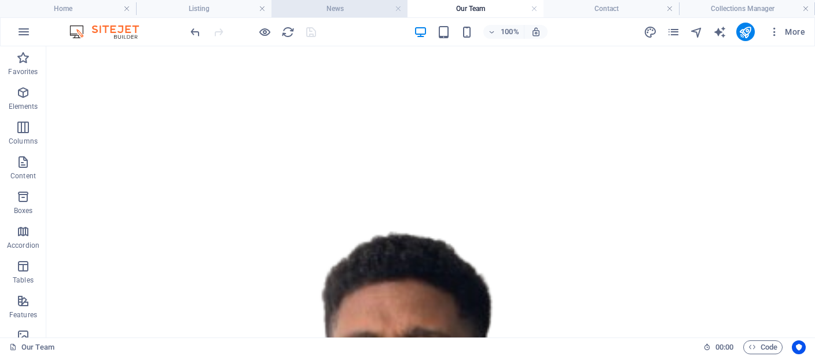
click at [368, 9] on h4 "News" at bounding box center [339, 8] width 136 height 13
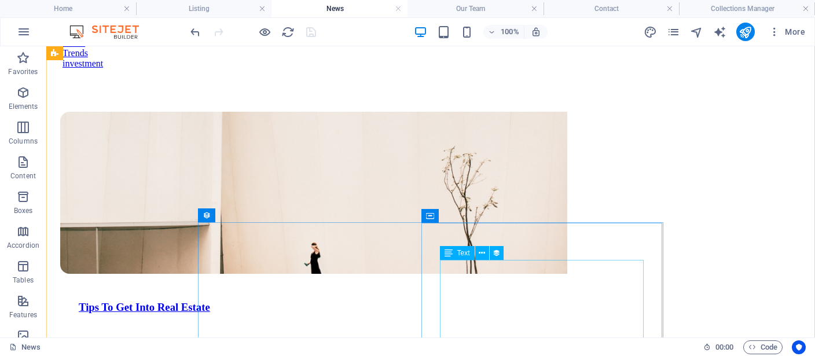
scroll to position [672, 0]
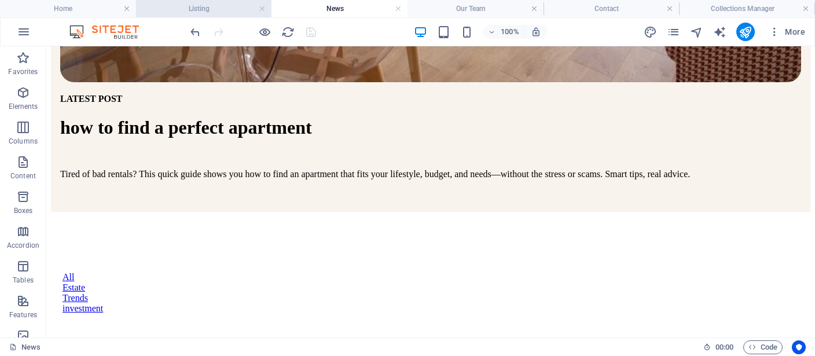
click at [231, 7] on h4 "Listing" at bounding box center [204, 8] width 136 height 13
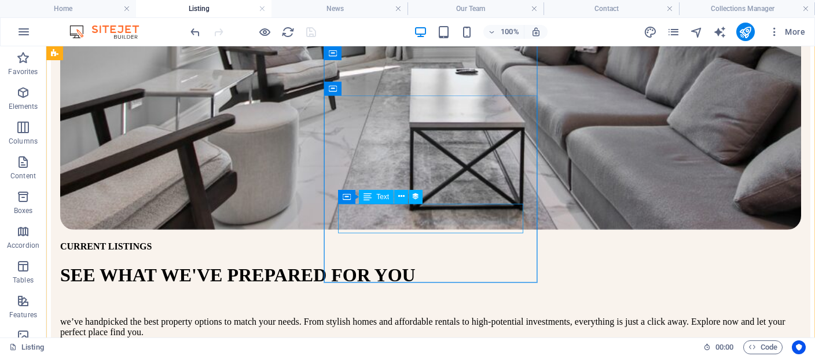
scroll to position [385, 0]
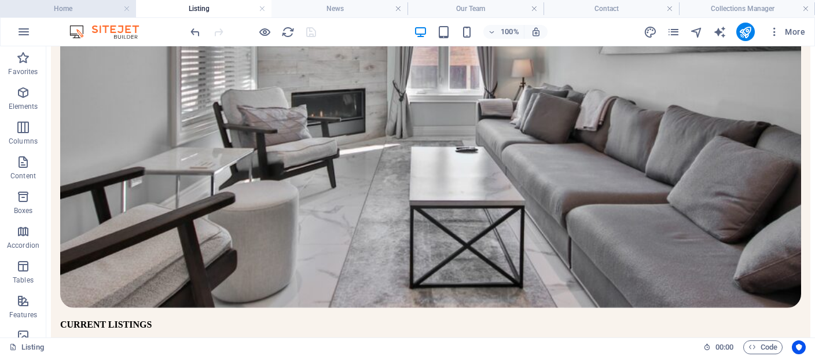
click at [74, 10] on h4 "Home" at bounding box center [68, 8] width 136 height 13
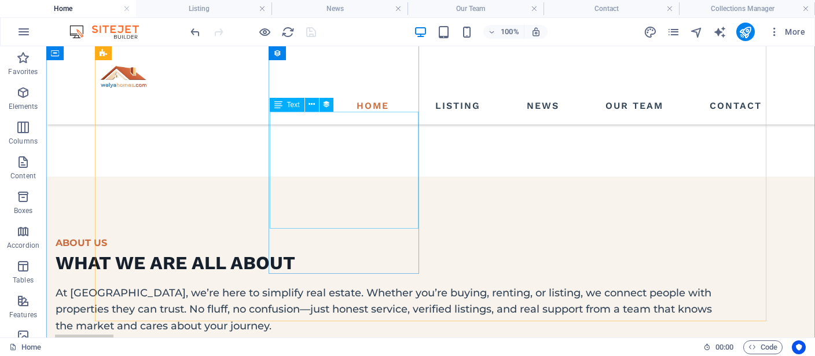
scroll to position [3093, 0]
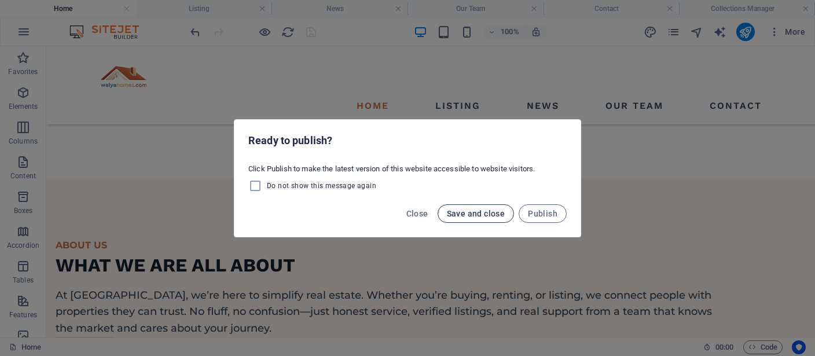
click at [500, 218] on span "Save and close" at bounding box center [476, 213] width 58 height 9
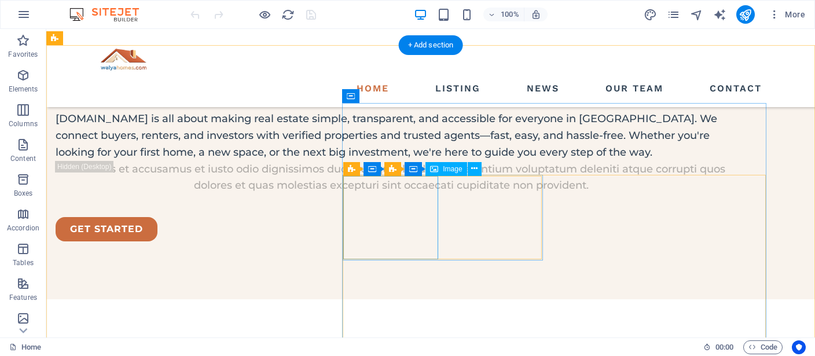
scroll to position [1405, 0]
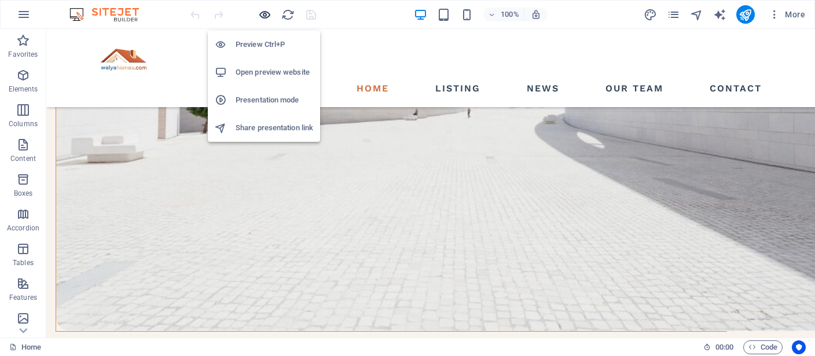
click at [265, 14] on icon "button" at bounding box center [264, 14] width 13 height 13
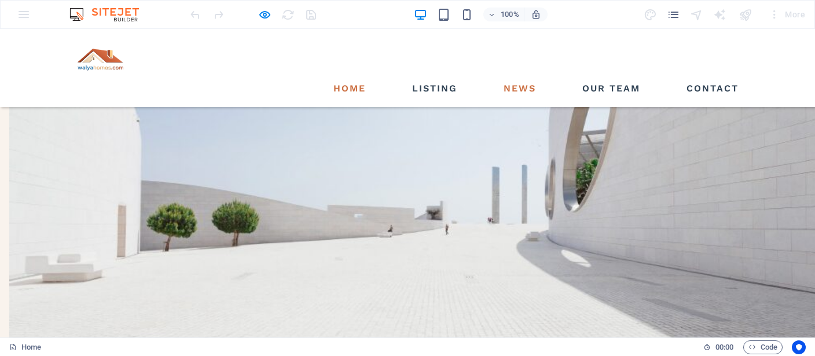
click at [529, 79] on link "News" at bounding box center [520, 88] width 42 height 19
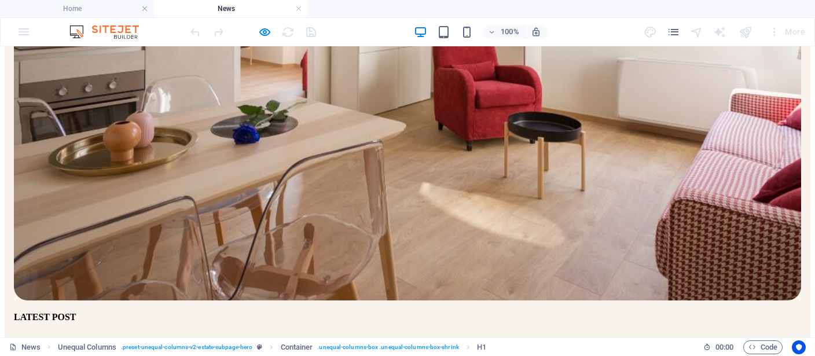
scroll to position [672, 0]
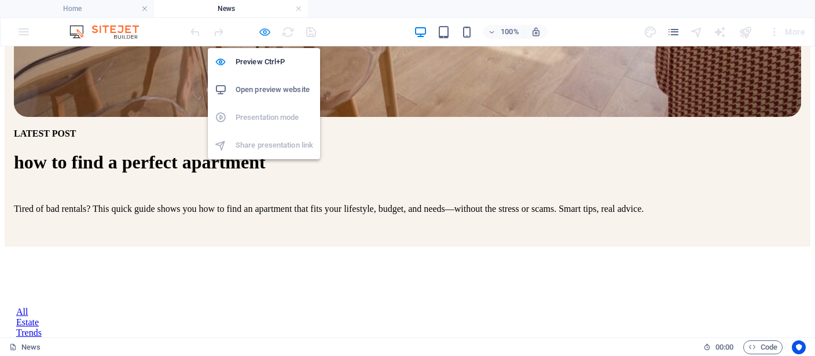
click at [267, 32] on icon "button" at bounding box center [264, 31] width 13 height 13
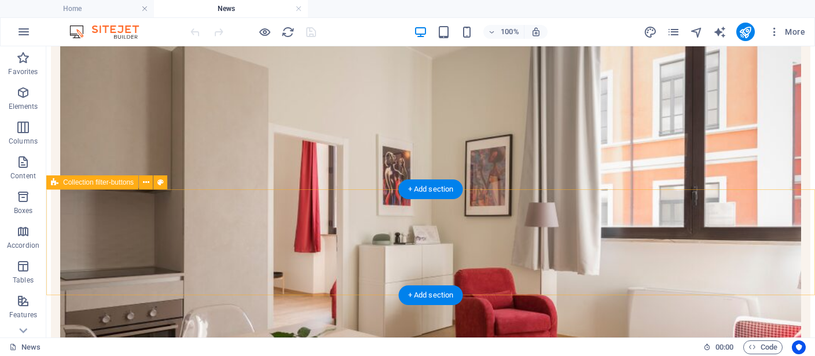
scroll to position [216, 0]
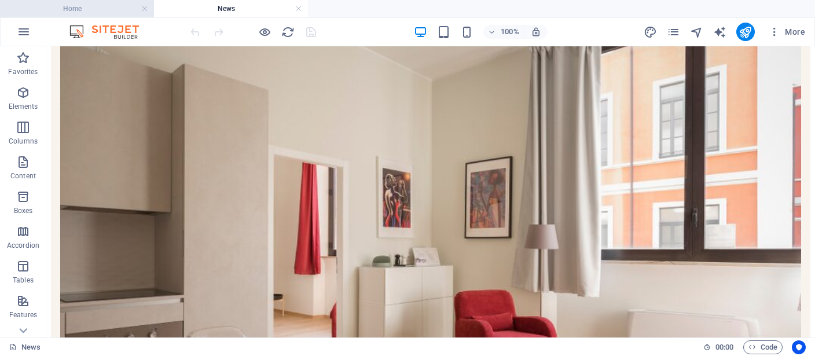
click at [132, 8] on h4 "Home" at bounding box center [77, 8] width 154 height 13
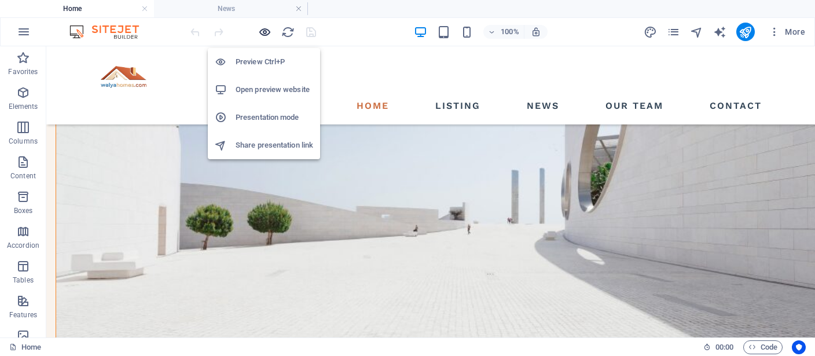
click at [267, 29] on icon "button" at bounding box center [264, 31] width 13 height 13
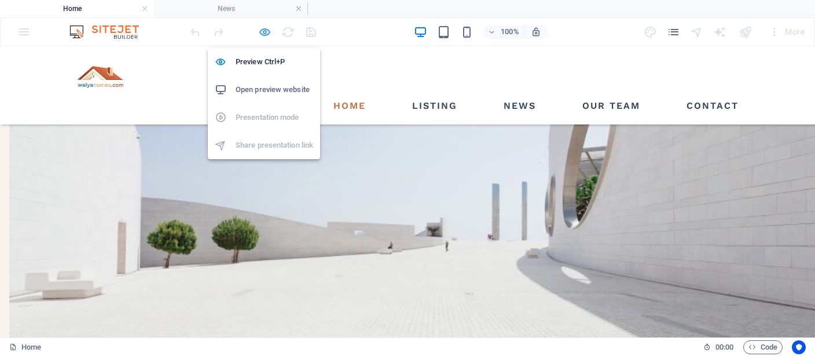
scroll to position [1207, 0]
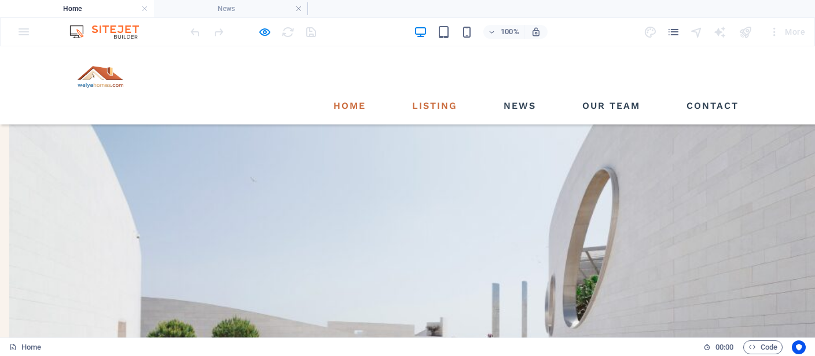
click at [437, 97] on link "Listing" at bounding box center [435, 106] width 54 height 19
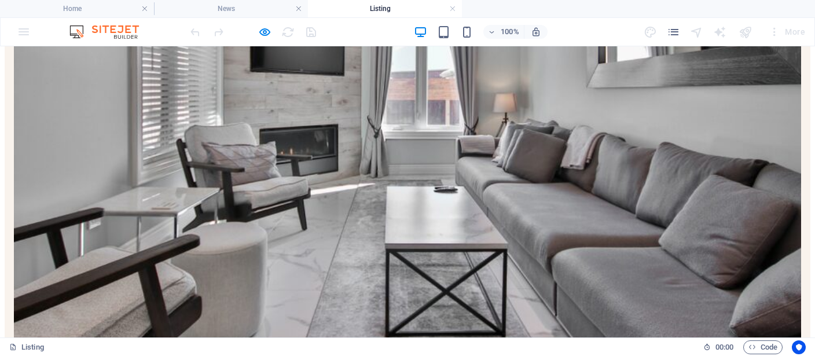
scroll to position [244, 0]
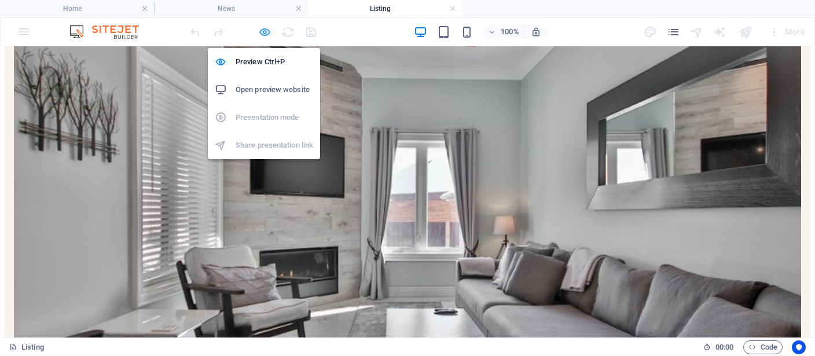
click at [263, 34] on icon "button" at bounding box center [264, 31] width 13 height 13
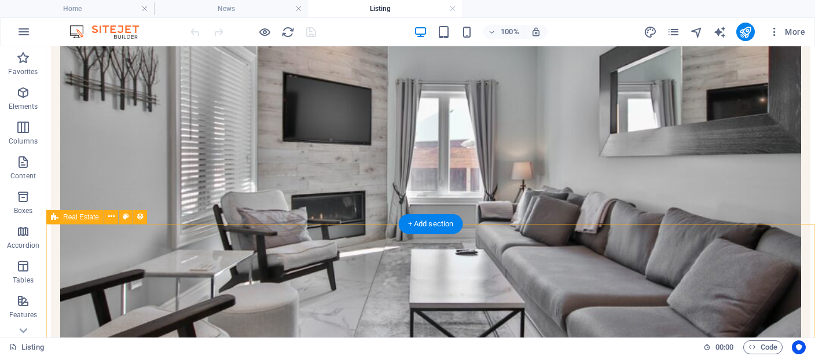
scroll to position [306, 0]
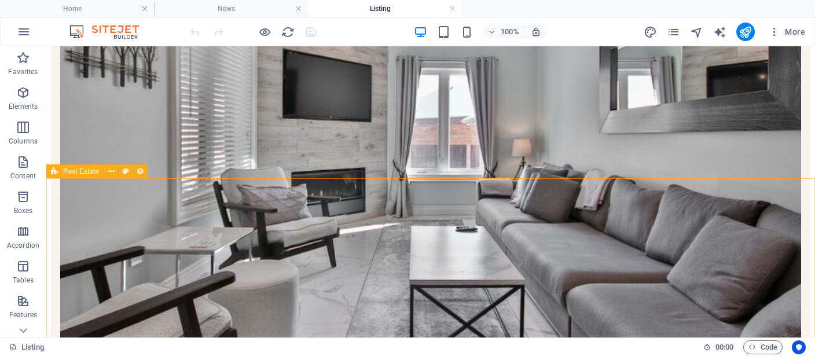
click at [83, 175] on span "Real Estate" at bounding box center [81, 171] width 36 height 7
select select "68565b2a828e682e0f0d9e26"
select select "createdAt_DESC"
select select "columns.listed"
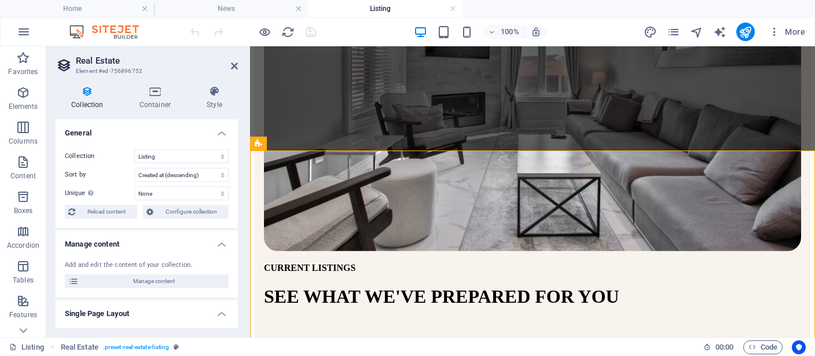
scroll to position [324, 0]
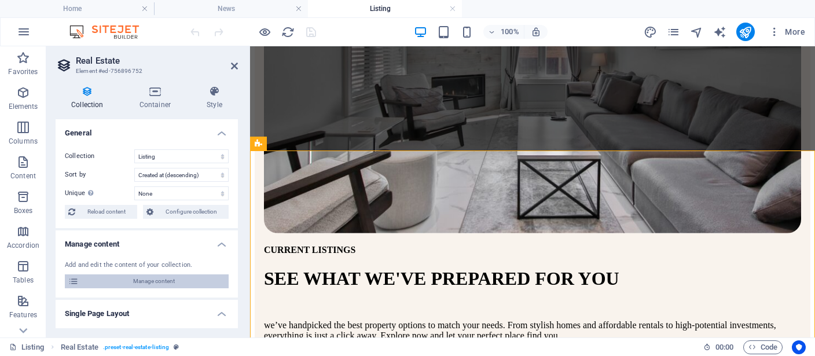
click at [157, 284] on span "Manage content" at bounding box center [153, 281] width 143 height 14
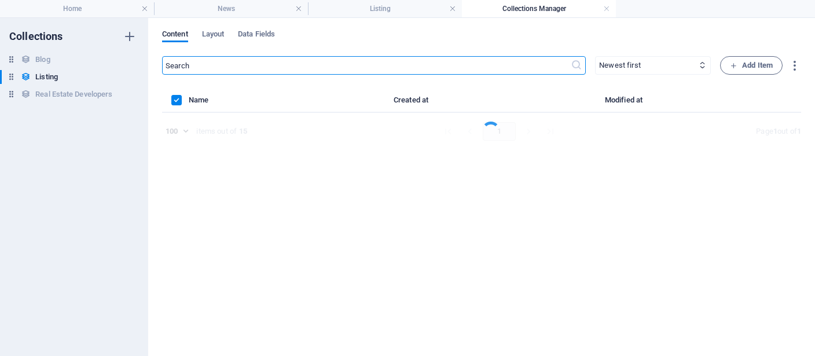
click at [53, 51] on div "Collections Blog Blog Listing Listing Real Estate Developers Real Estate Develo…" at bounding box center [74, 187] width 148 height 338
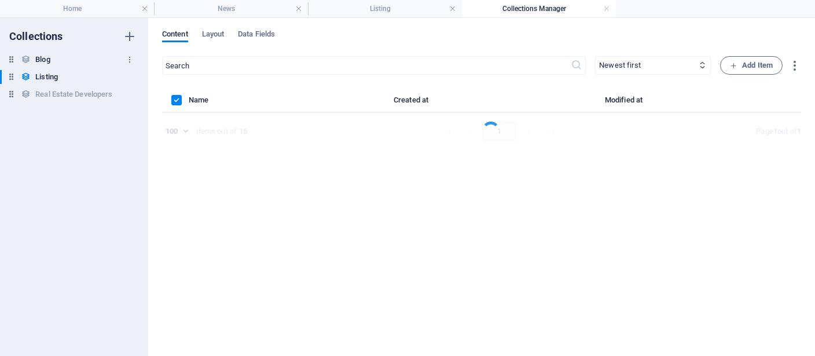
click at [49, 57] on h6 "Blog" at bounding box center [42, 60] width 14 height 14
type input "20"
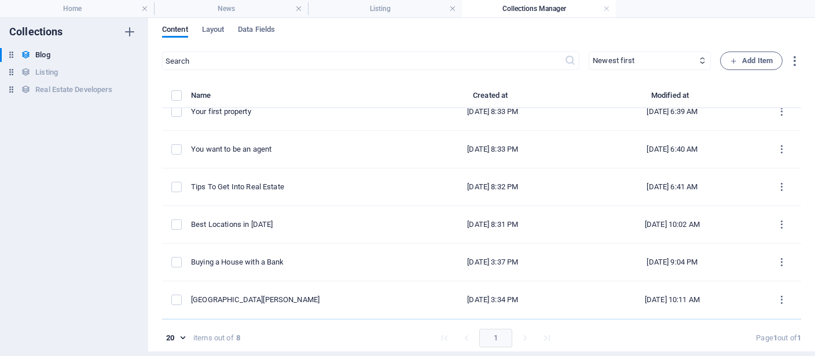
scroll to position [0, 0]
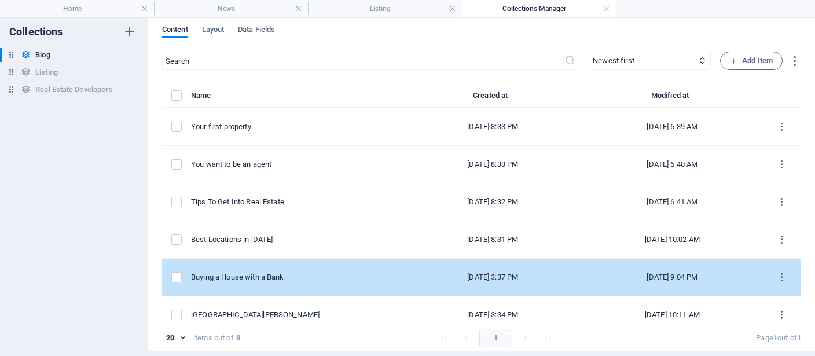
click at [303, 274] on div "Buying a House with a Bank" at bounding box center [292, 277] width 203 height 10
select select "Estate"
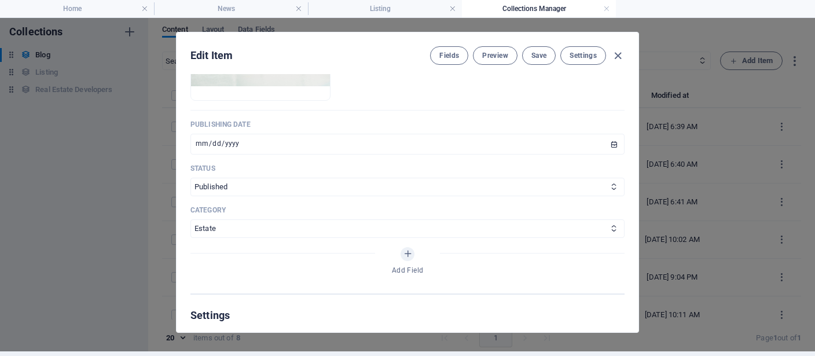
scroll to position [695, 0]
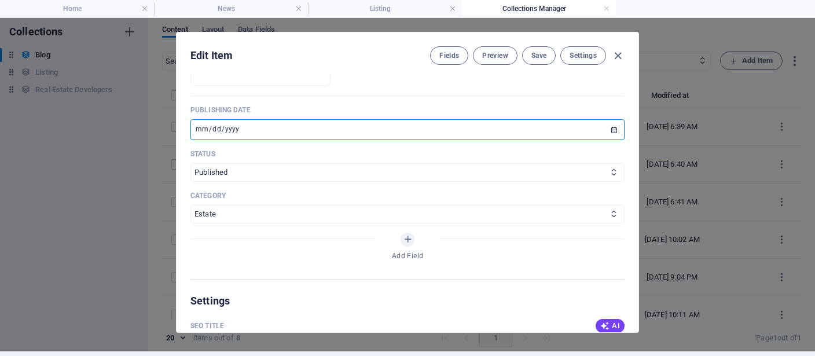
click at [230, 127] on input "[DATE]" at bounding box center [407, 129] width 434 height 21
click at [615, 127] on input "[DATE]" at bounding box center [407, 129] width 434 height 21
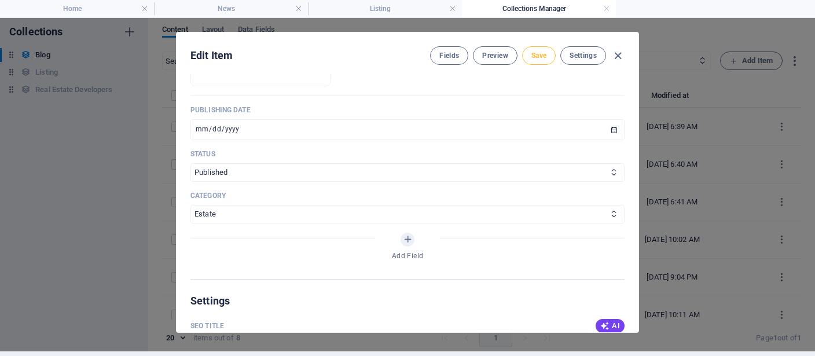
click at [553, 53] on button "Save" at bounding box center [539, 55] width 34 height 19
click at [620, 55] on icon "button" at bounding box center [617, 55] width 13 height 13
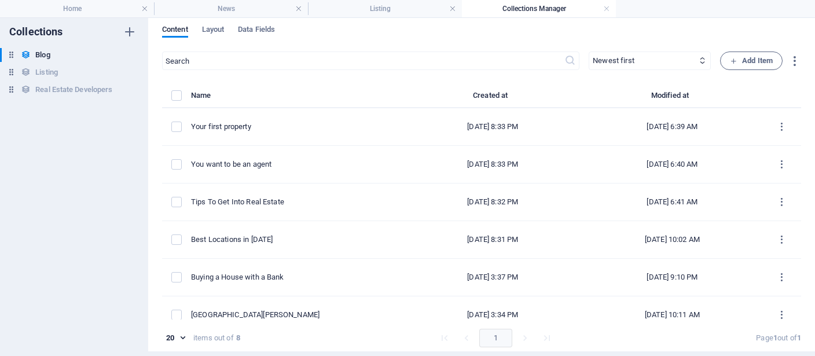
type input "[DATE]"
type input "buying-a-house-with-a-bank"
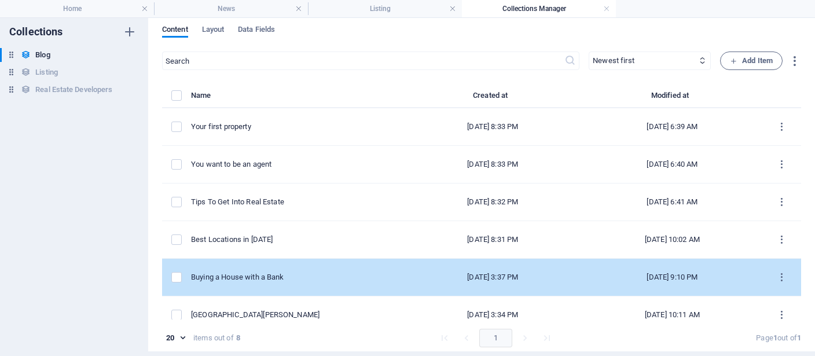
scroll to position [53, 0]
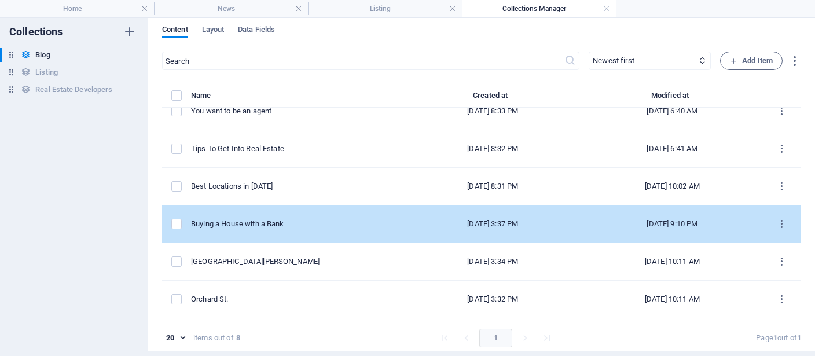
click at [310, 230] on td "Buying a House with a Bank" at bounding box center [297, 224] width 212 height 38
select select "Estate"
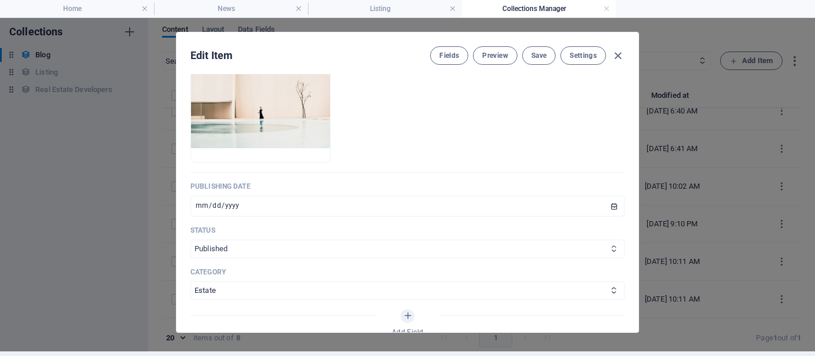
scroll to position [641, 0]
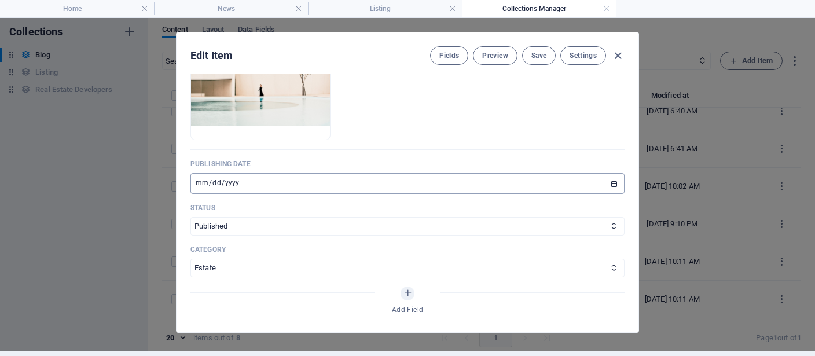
click at [611, 180] on input "2025-09-02" at bounding box center [407, 183] width 434 height 21
click at [526, 52] on button "Save" at bounding box center [539, 55] width 34 height 19
click at [620, 55] on icon "button" at bounding box center [617, 55] width 13 height 13
type input "[DATE]"
type input "buying-a-house-with-a-bank"
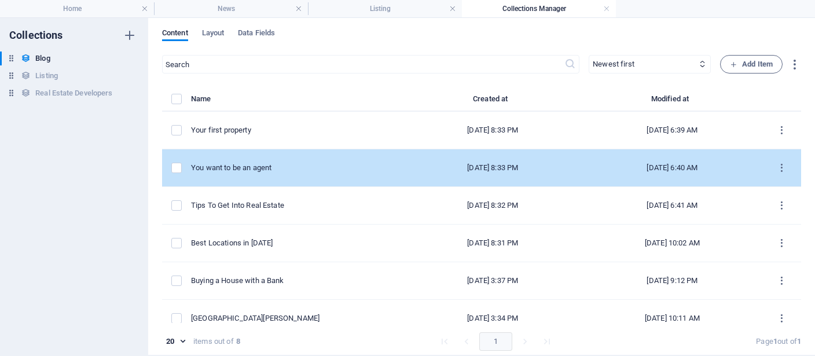
scroll to position [0, 0]
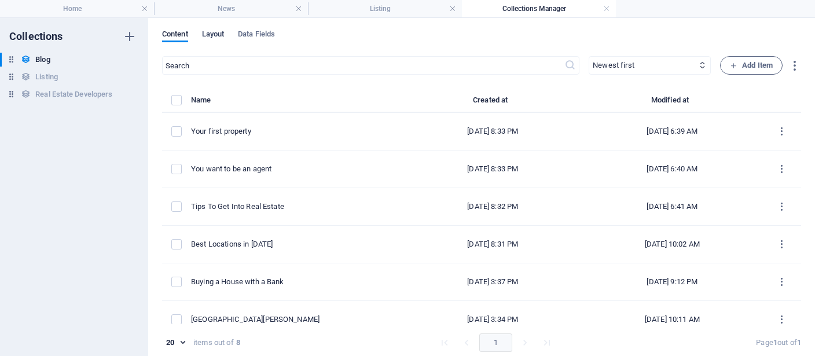
click at [210, 38] on span "Layout" at bounding box center [213, 35] width 23 height 16
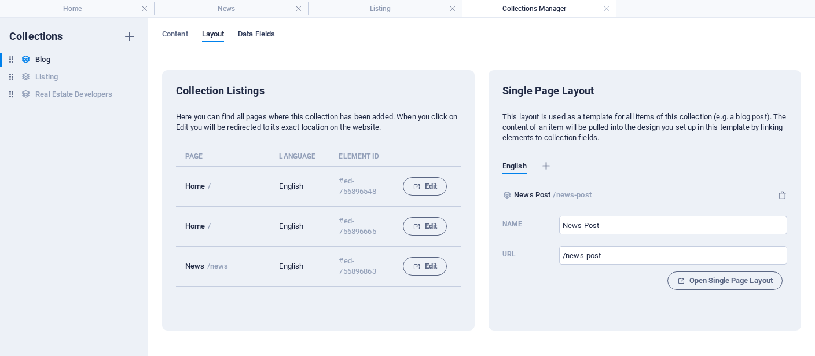
click at [248, 36] on span "Data Fields" at bounding box center [256, 35] width 37 height 16
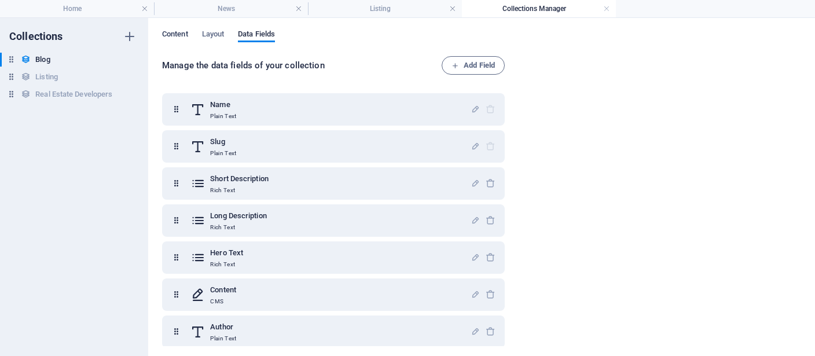
click at [185, 34] on span "Content" at bounding box center [175, 35] width 26 height 16
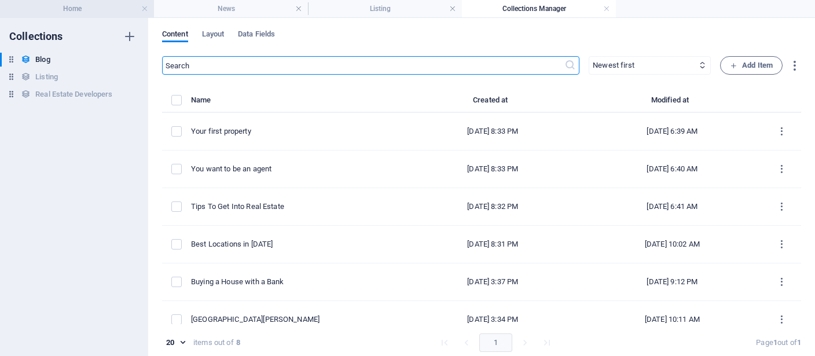
click at [71, 9] on h4 "Home" at bounding box center [77, 8] width 154 height 13
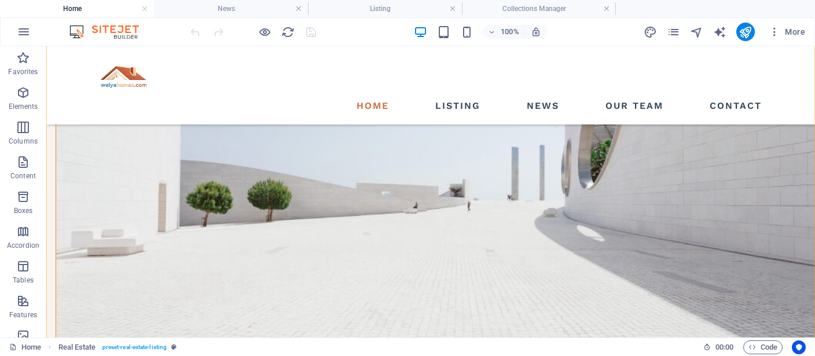
scroll to position [1330, 0]
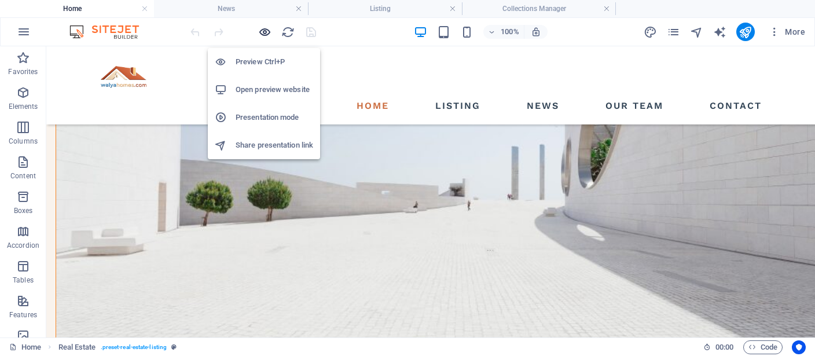
click at [265, 31] on icon "button" at bounding box center [264, 31] width 13 height 13
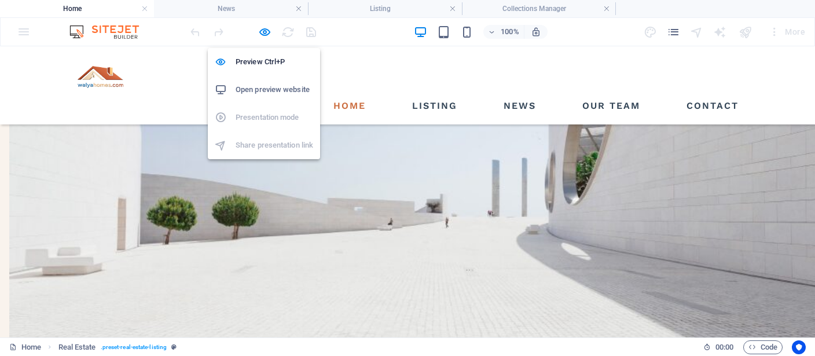
scroll to position [1230, 0]
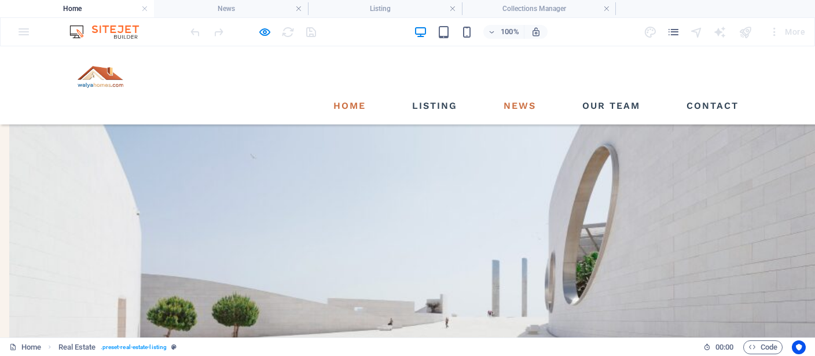
click at [531, 97] on link "News" at bounding box center [520, 106] width 42 height 19
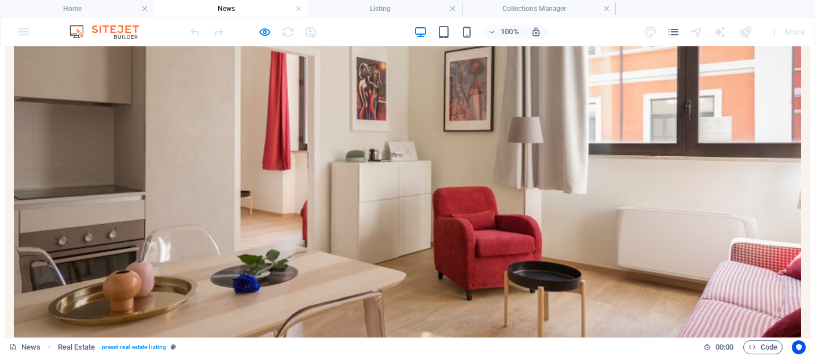
scroll to position [317, 0]
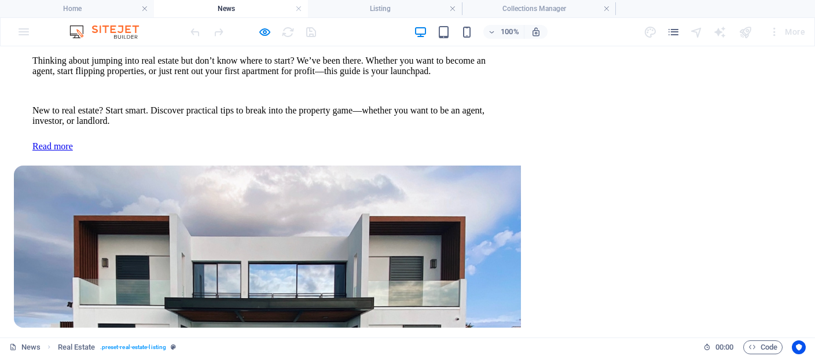
scroll to position [1234, 0]
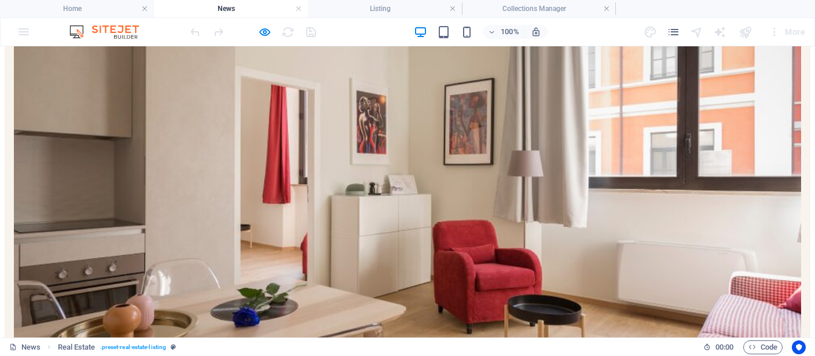
scroll to position [306, 0]
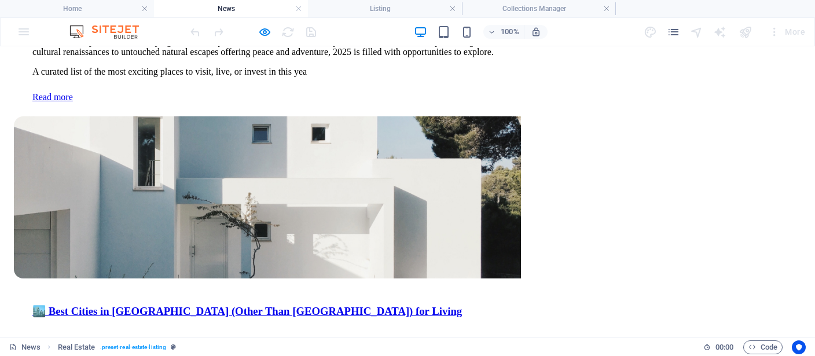
scroll to position [1152, 0]
